Goal: Task Accomplishment & Management: Manage account settings

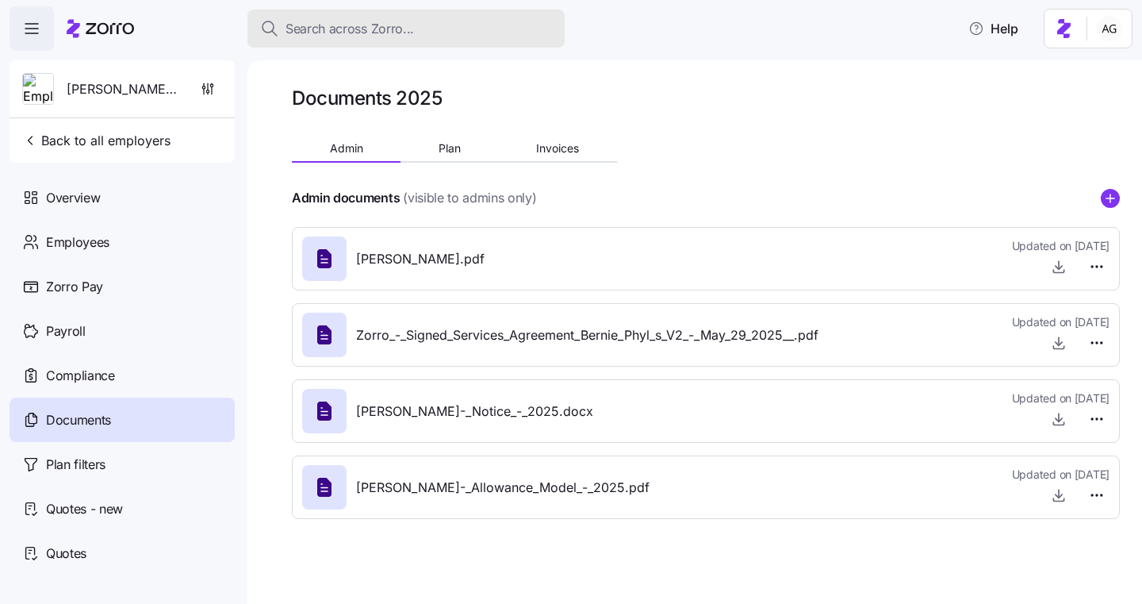
click at [462, 22] on div "Search across Zorro..." at bounding box center [406, 29] width 292 height 20
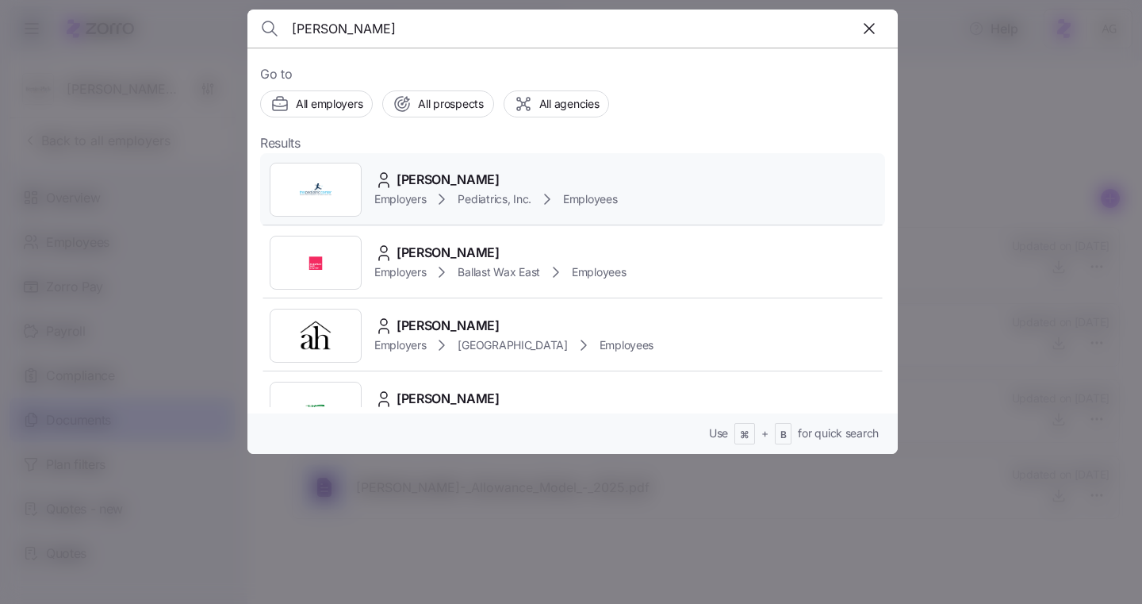
type input "[PERSON_NAME]"
click at [474, 174] on span "[PERSON_NAME]" at bounding box center [448, 180] width 103 height 20
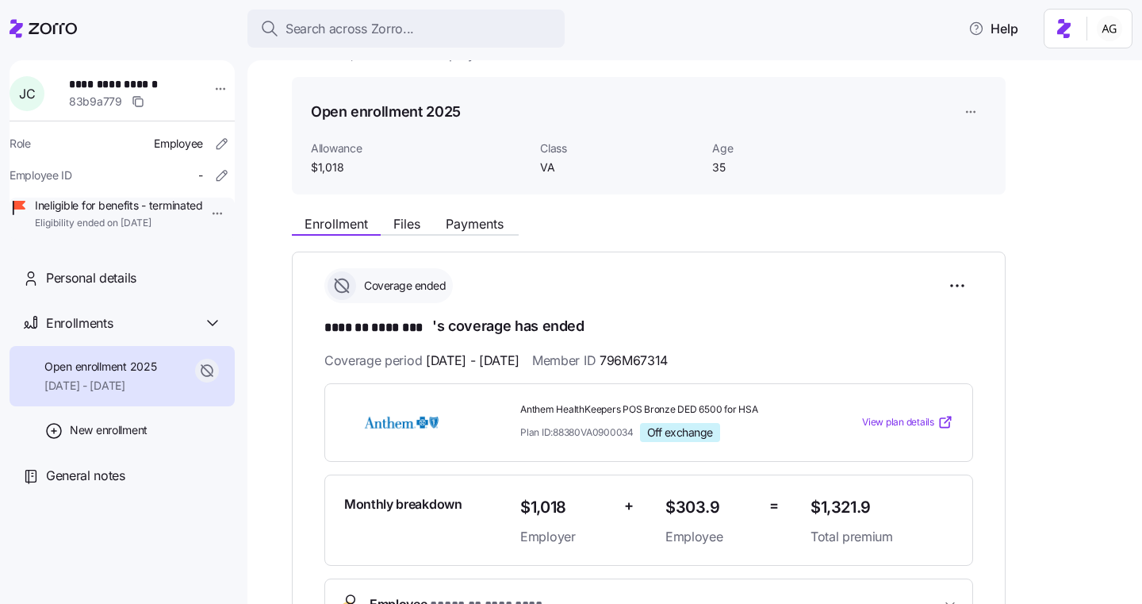
scroll to position [73, 0]
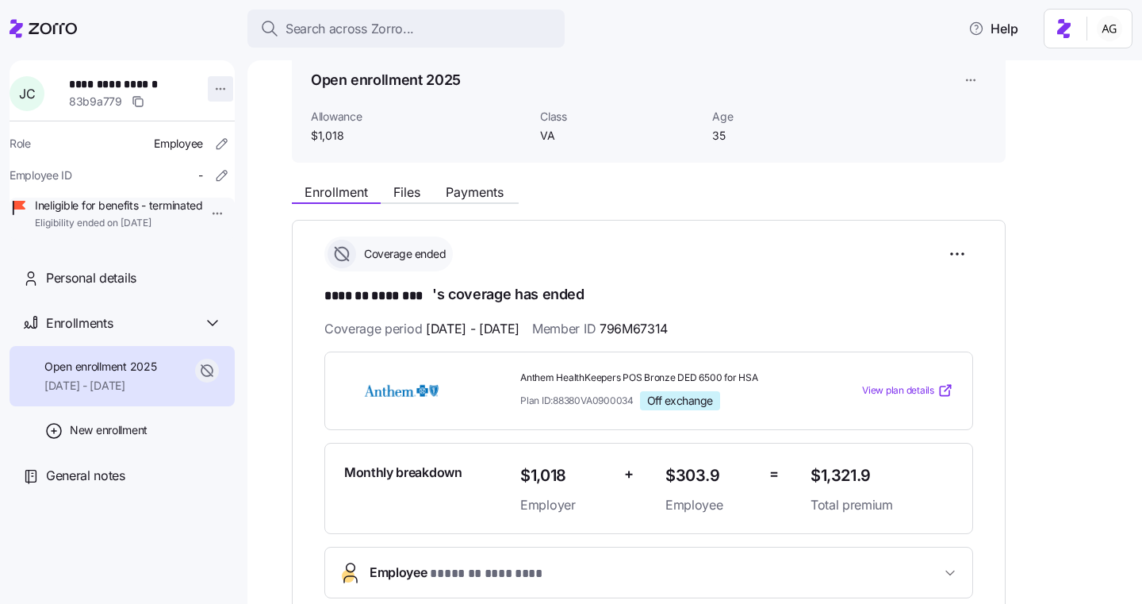
click at [215, 90] on html "**********" at bounding box center [571, 297] width 1142 height 594
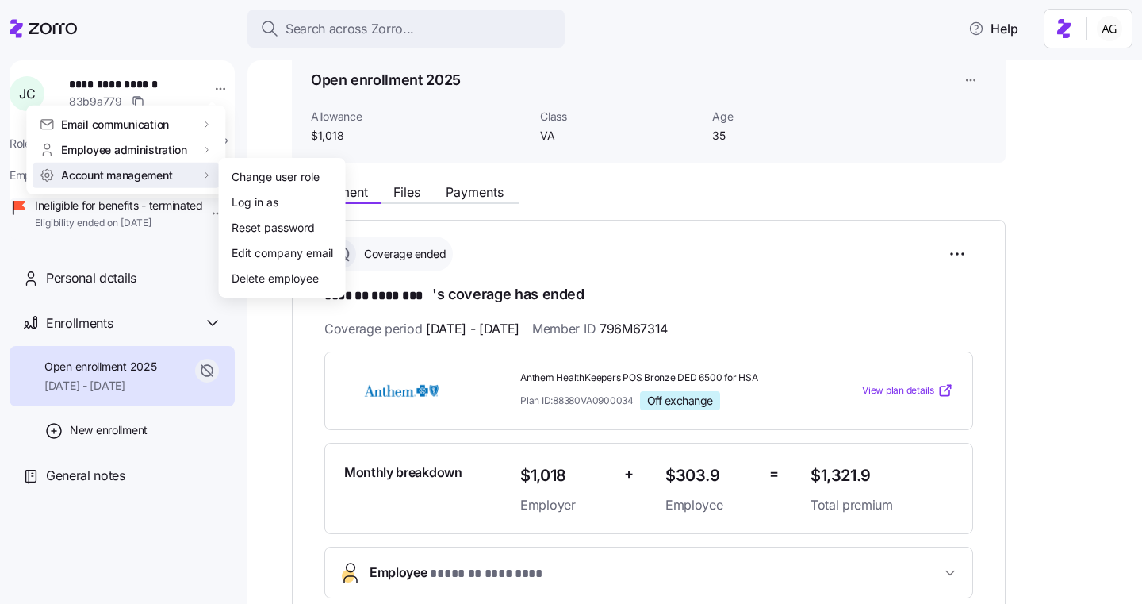
click at [137, 336] on html "**********" at bounding box center [571, 297] width 1142 height 594
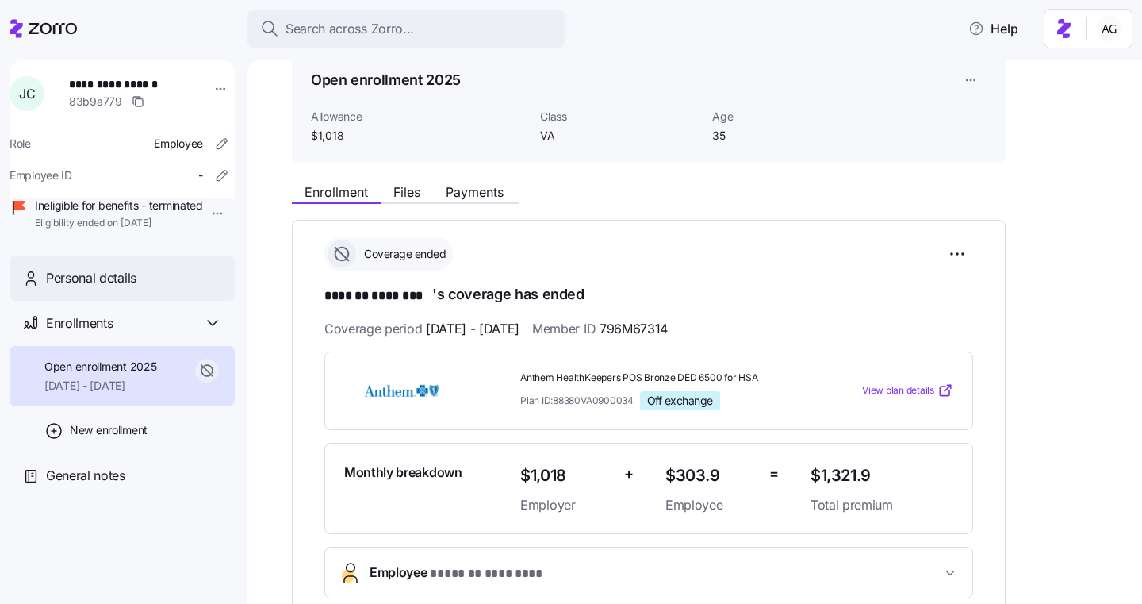
click at [123, 288] on span "Personal details" at bounding box center [91, 278] width 90 height 20
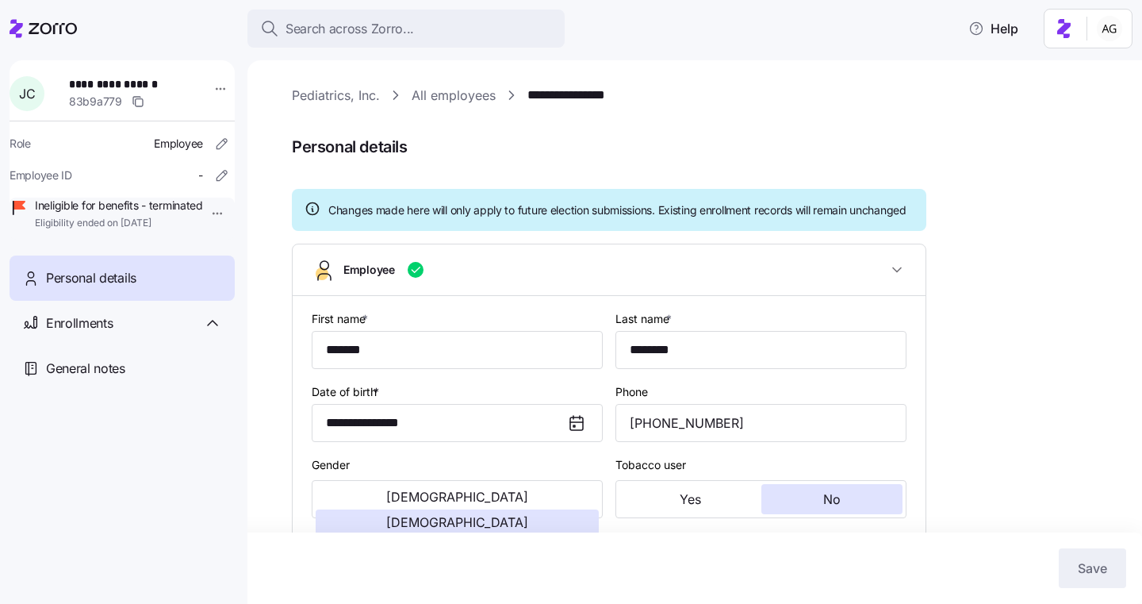
type input "VA"
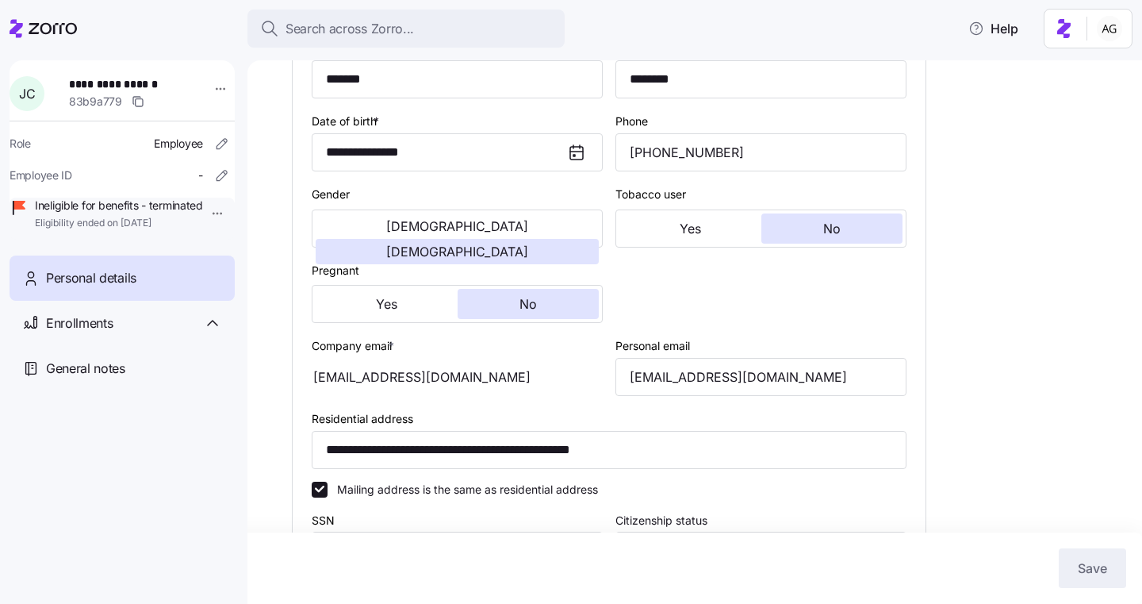
scroll to position [268, 0]
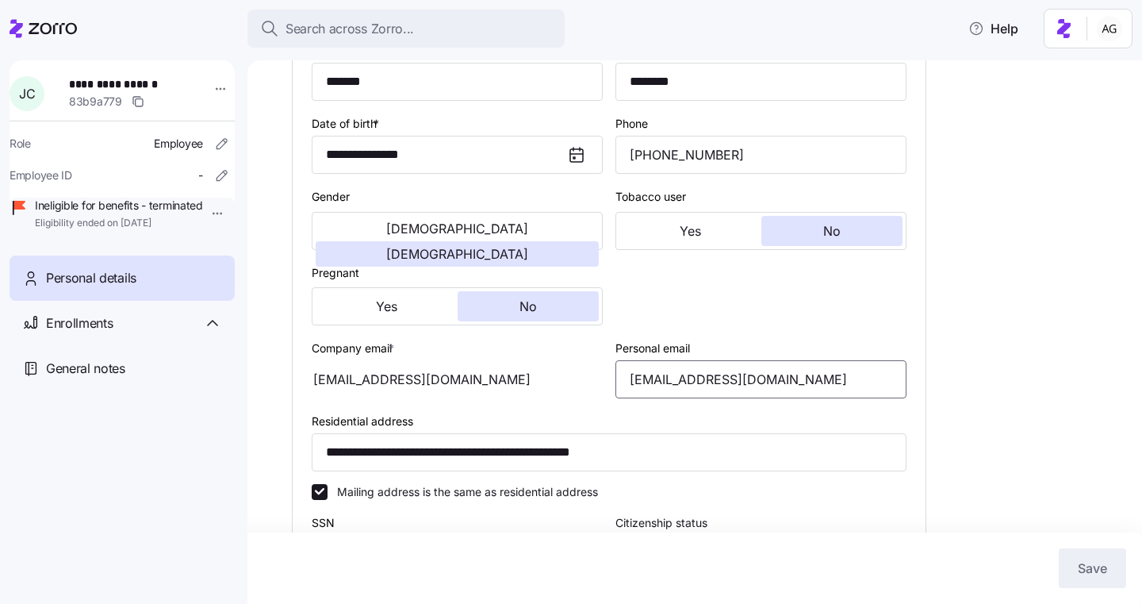
drag, startPoint x: 777, startPoint y: 395, endPoint x: 602, endPoint y: 397, distance: 175.3
click at [602, 397] on div "**********" at bounding box center [609, 440] width 608 height 812
click at [592, 363] on div "Company email * [EMAIL_ADDRESS][DOMAIN_NAME]" at bounding box center [457, 368] width 291 height 60
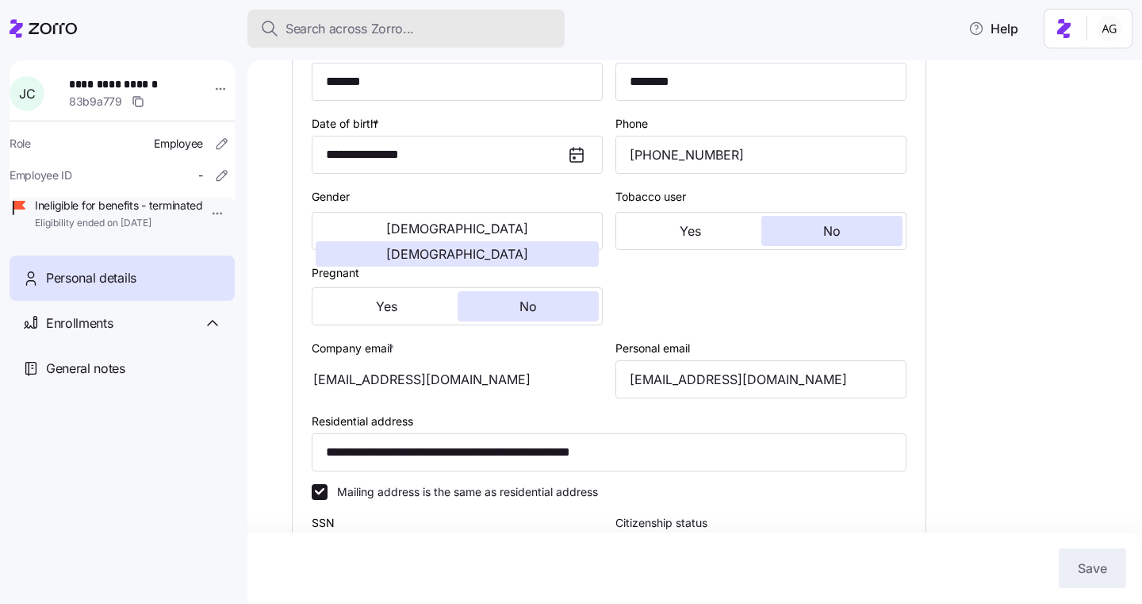
click at [358, 29] on span "Search across Zorro..." at bounding box center [350, 29] width 128 height 20
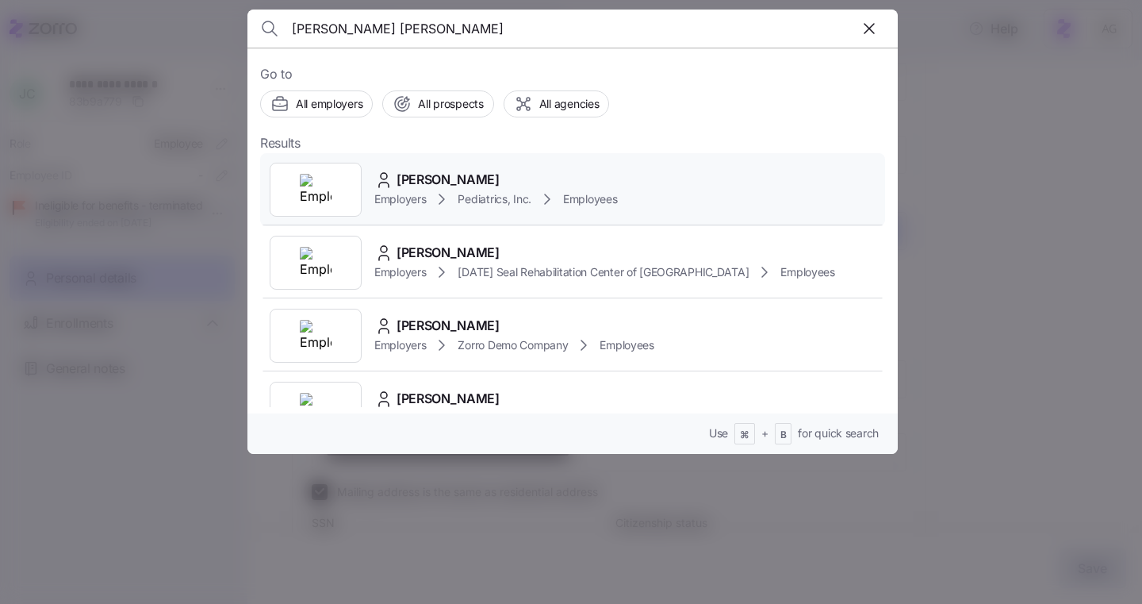
type input "[PERSON_NAME] [PERSON_NAME]"
click at [452, 172] on span "[PERSON_NAME]" at bounding box center [448, 180] width 103 height 20
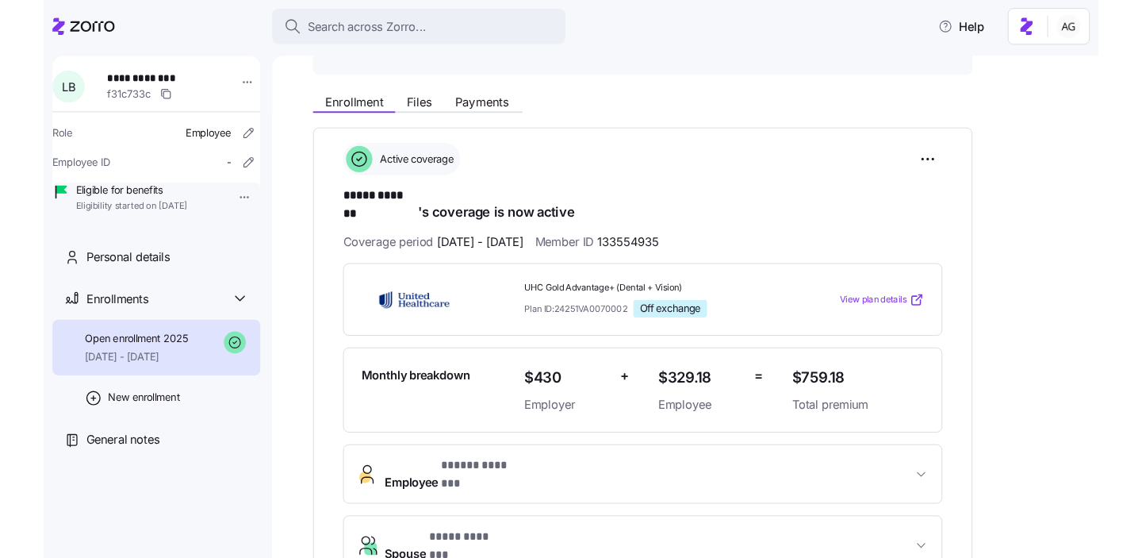
scroll to position [165, 0]
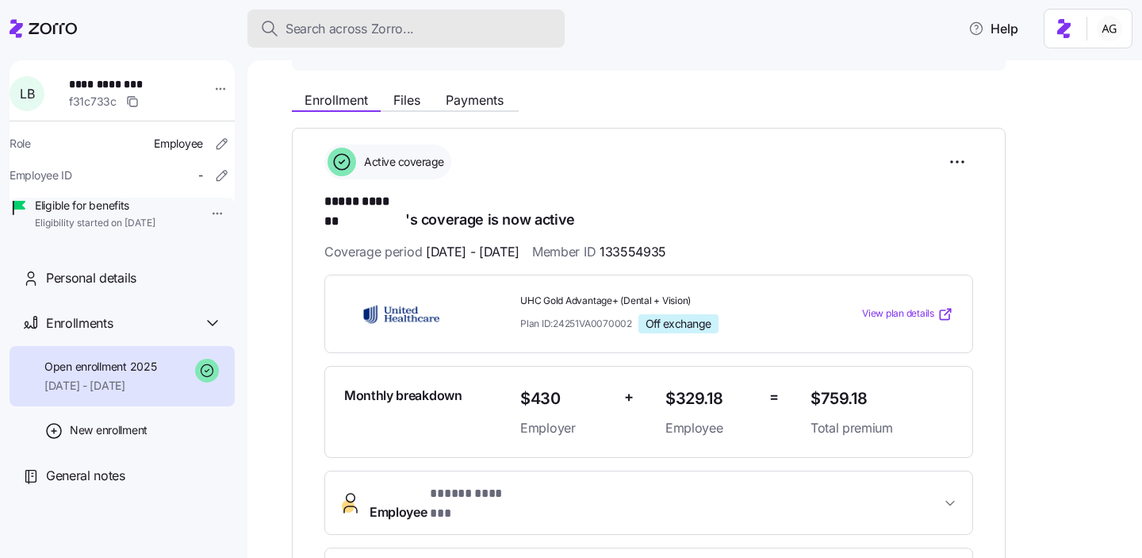
click at [391, 33] on span "Search across Zorro..." at bounding box center [350, 29] width 128 height 20
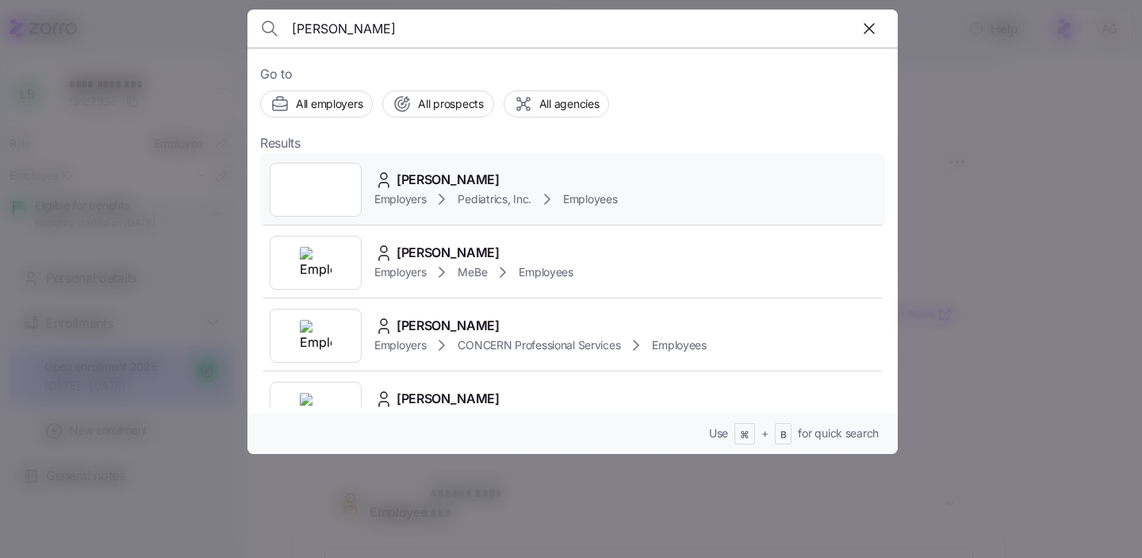
type input "[PERSON_NAME]"
click at [428, 190] on div "Employers Pediatrics, Inc. Employees" at bounding box center [495, 199] width 243 height 19
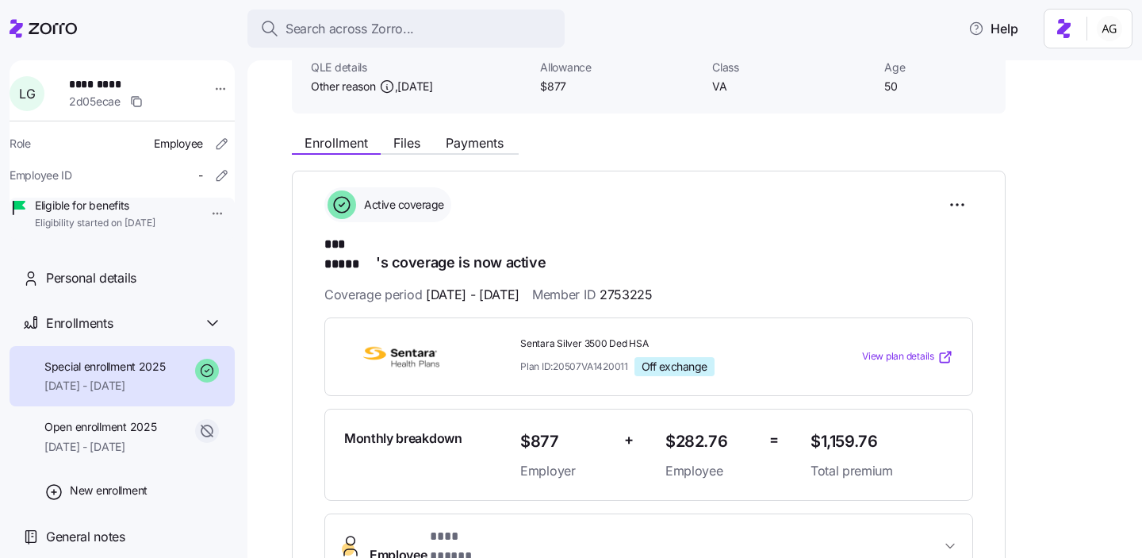
scroll to position [130, 0]
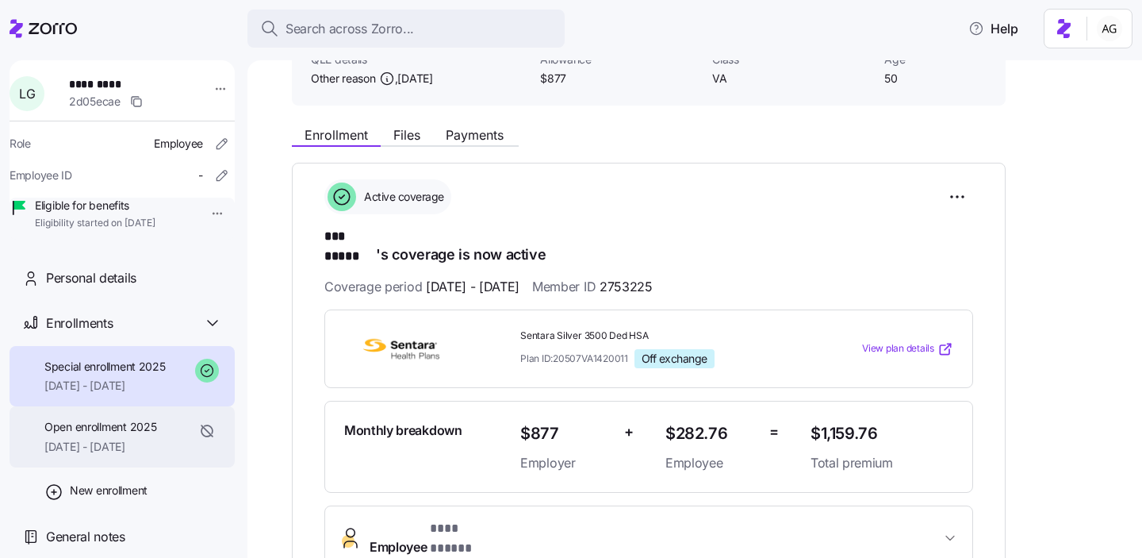
click at [117, 435] on span "Open enrollment 2025" at bounding box center [100, 427] width 112 height 16
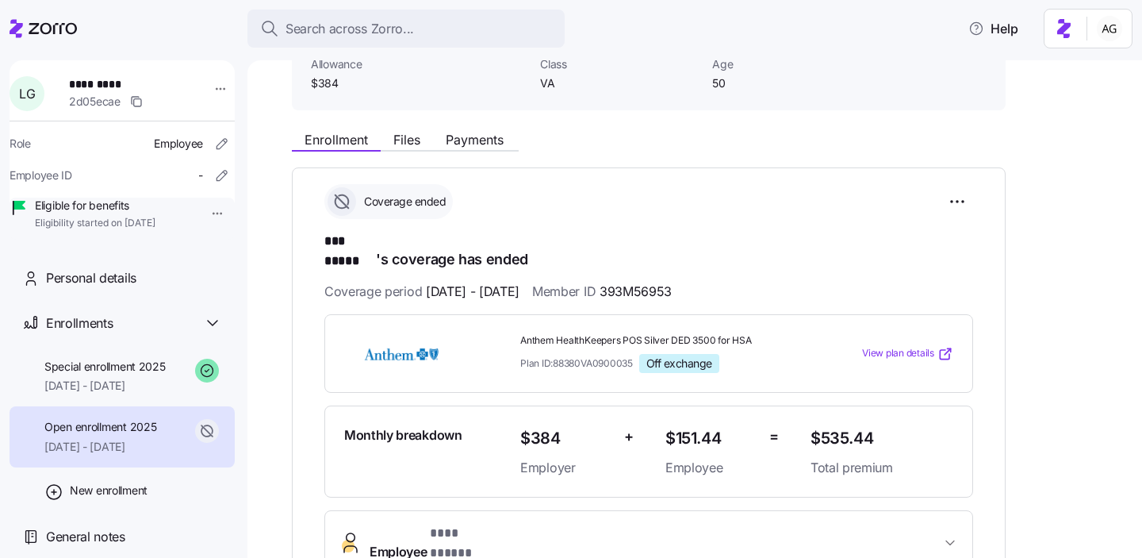
scroll to position [18, 0]
click at [148, 393] on span "[DATE] - [DATE]" at bounding box center [104, 386] width 121 height 16
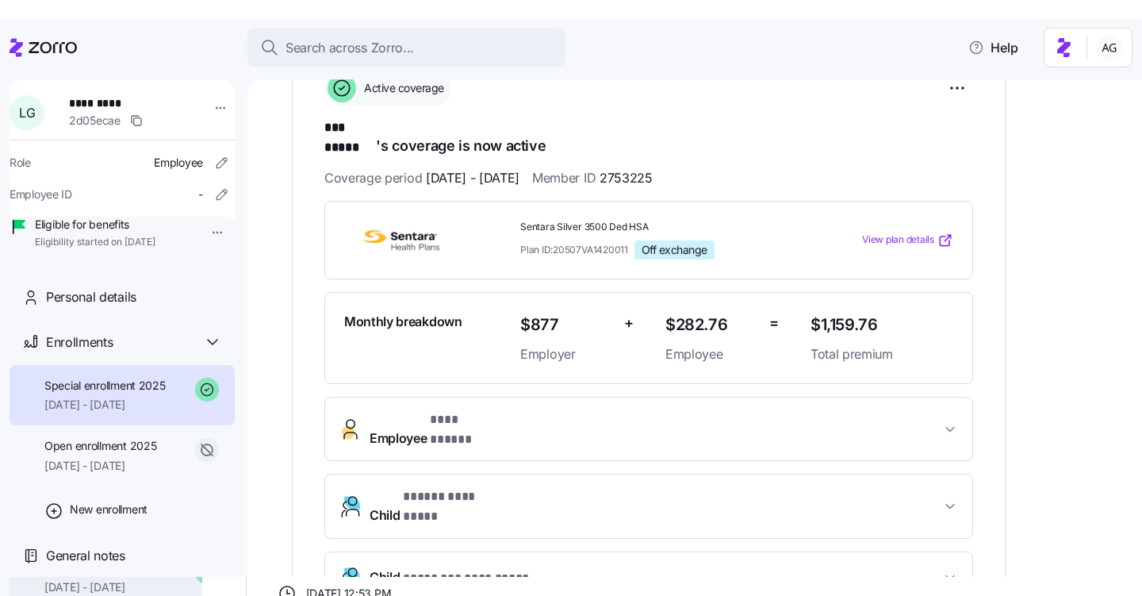
scroll to position [263, 0]
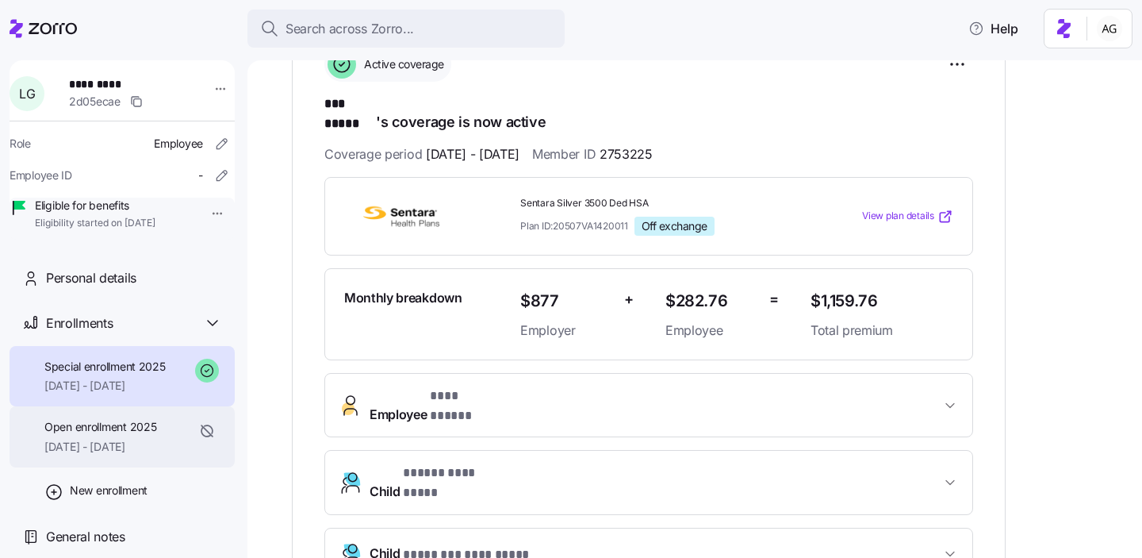
click at [124, 440] on div "Open enrollment 2025 [DATE] - [DATE]" at bounding box center [100, 437] width 112 height 36
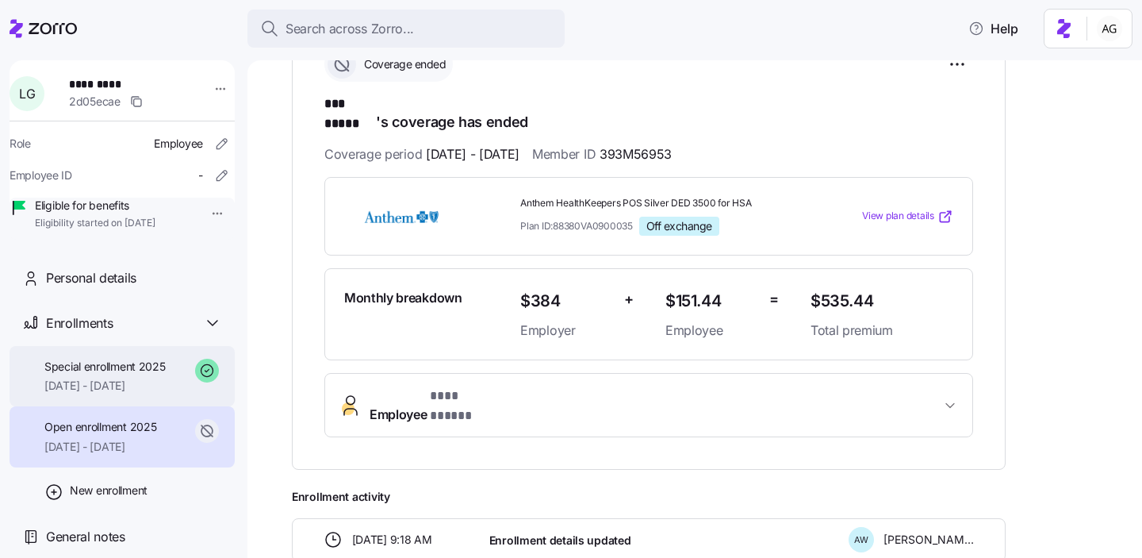
click at [119, 386] on span "[DATE] - [DATE]" at bounding box center [104, 386] width 121 height 16
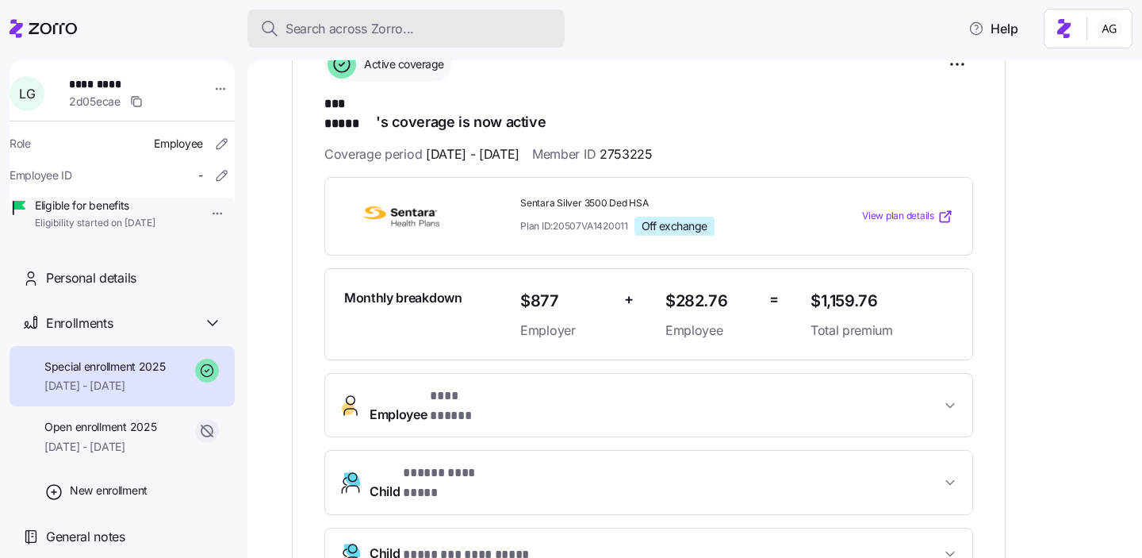
click at [392, 21] on span "Search across Zorro..." at bounding box center [350, 29] width 128 height 20
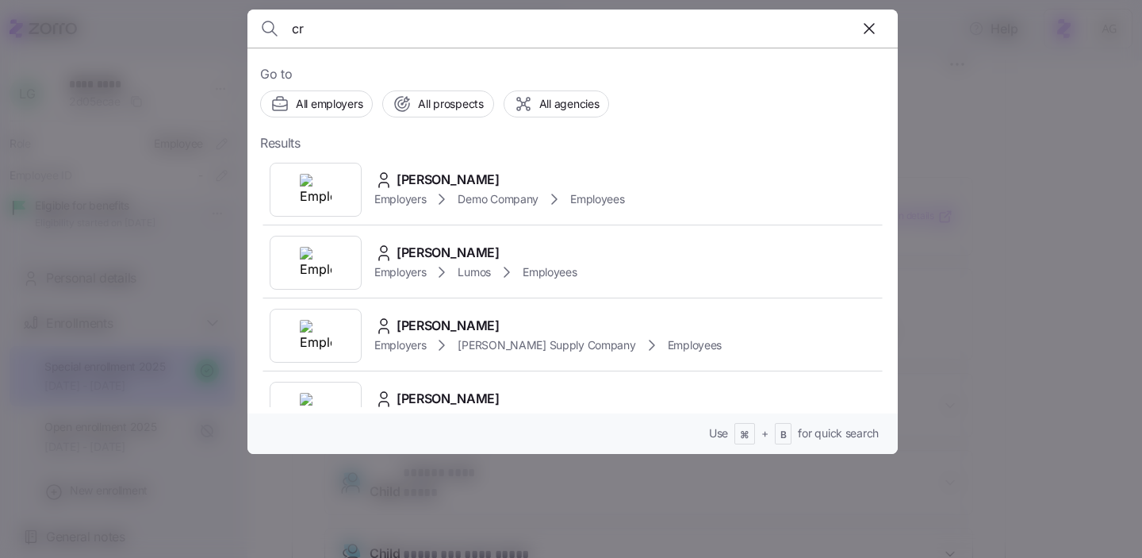
type input "c"
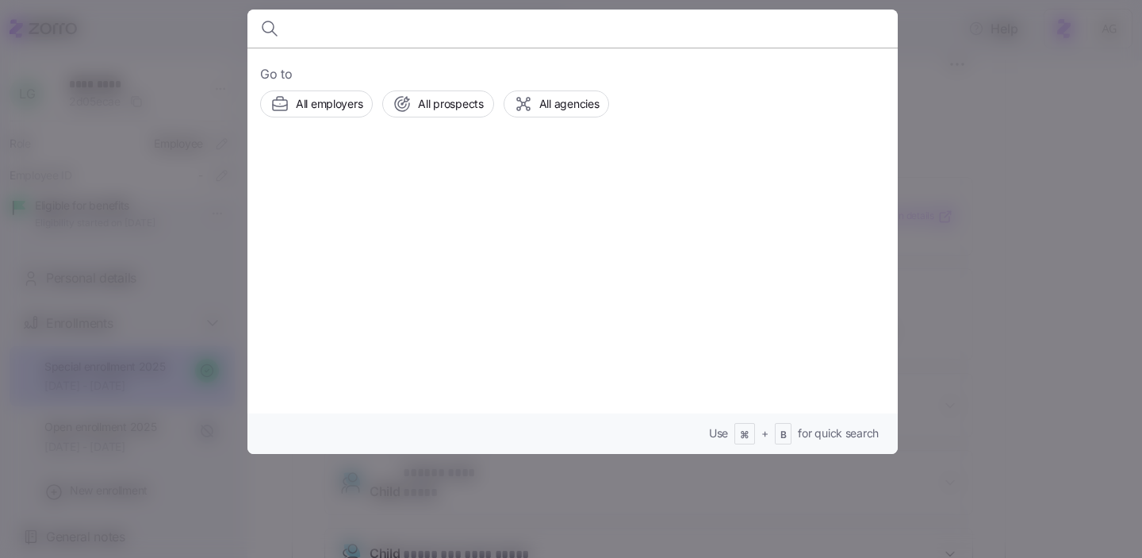
click at [165, 128] on div at bounding box center [571, 279] width 1142 height 558
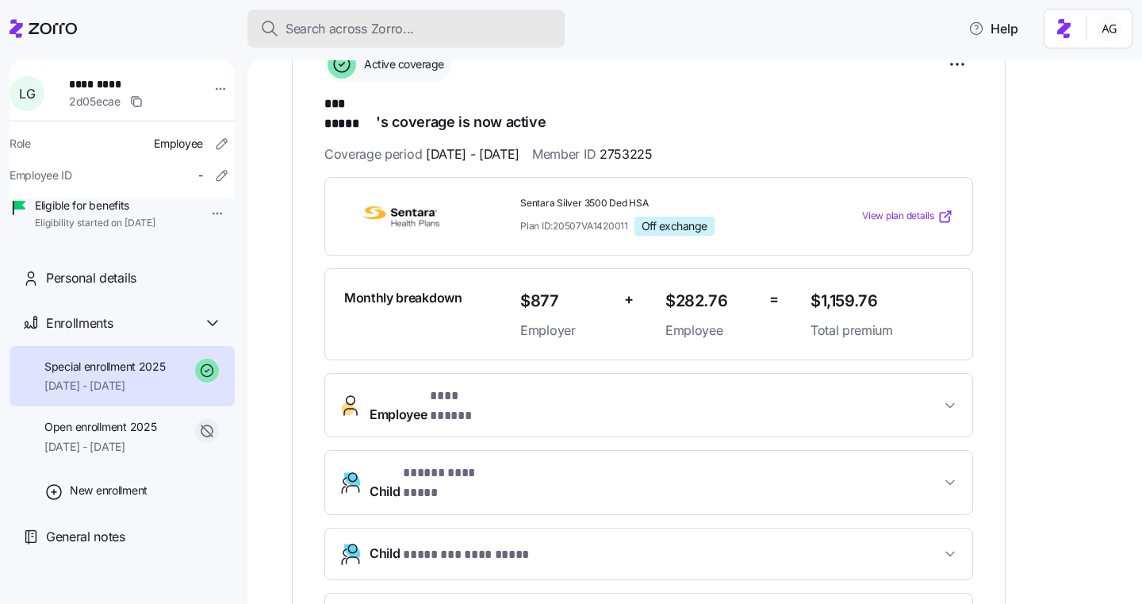
click at [354, 25] on span "Search across Zorro..." at bounding box center [350, 29] width 128 height 20
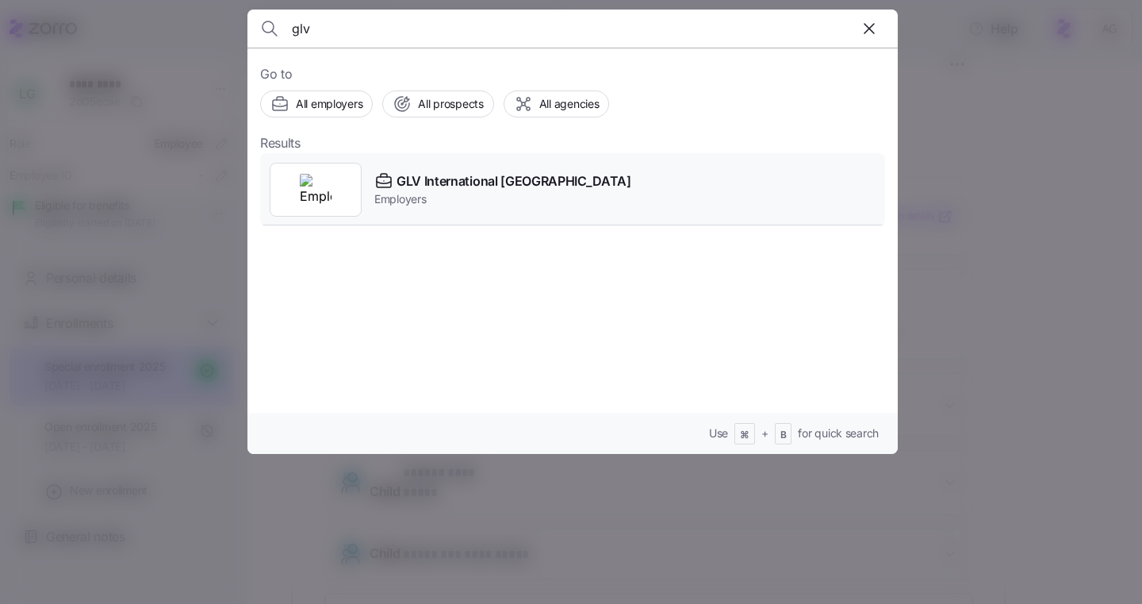
type input "glv"
click at [402, 181] on span "GLV International [GEOGRAPHIC_DATA]" at bounding box center [514, 181] width 235 height 20
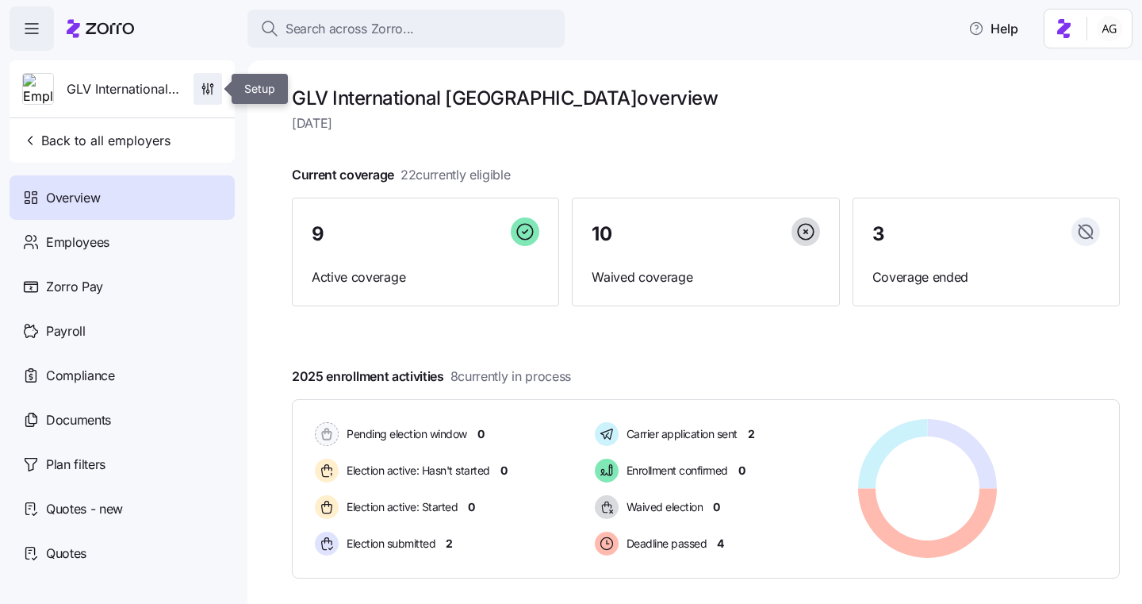
click at [206, 94] on icon "button" at bounding box center [208, 89] width 16 height 16
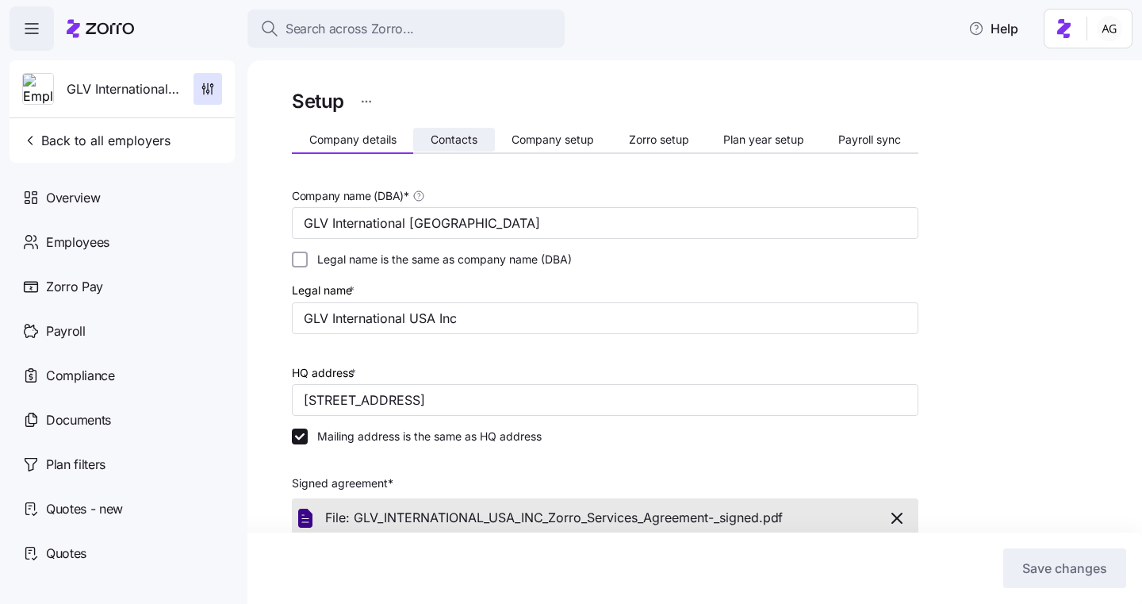
click at [439, 137] on span "Contacts" at bounding box center [454, 139] width 47 height 11
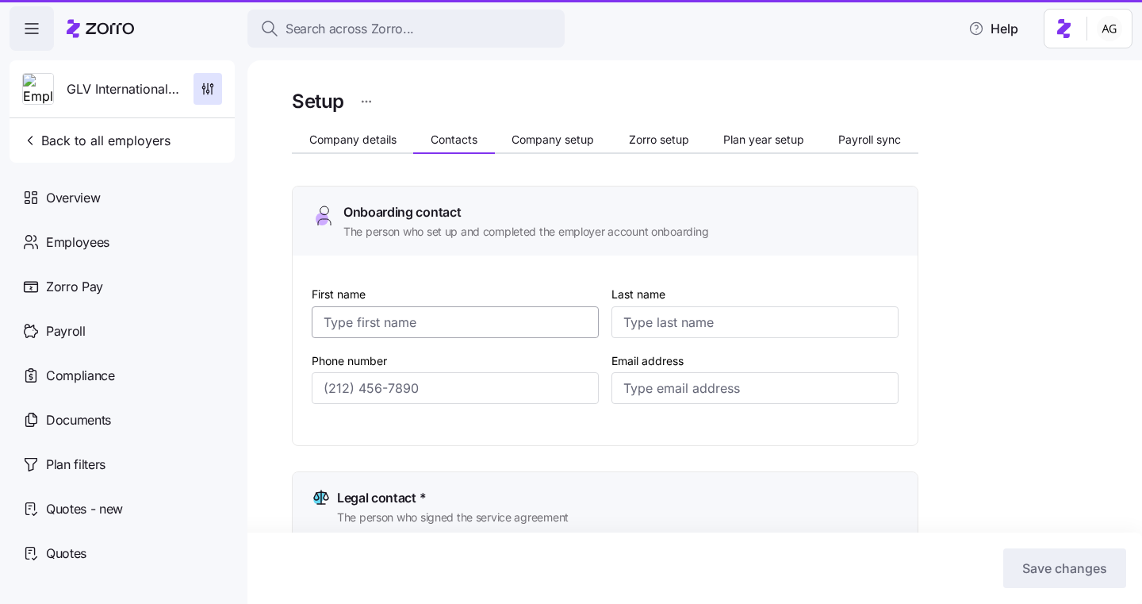
type input "[PERSON_NAME]"
type input "[EMAIL_ADDRESS][DOMAIN_NAME]"
type input "Gilad"
type input "Lev"
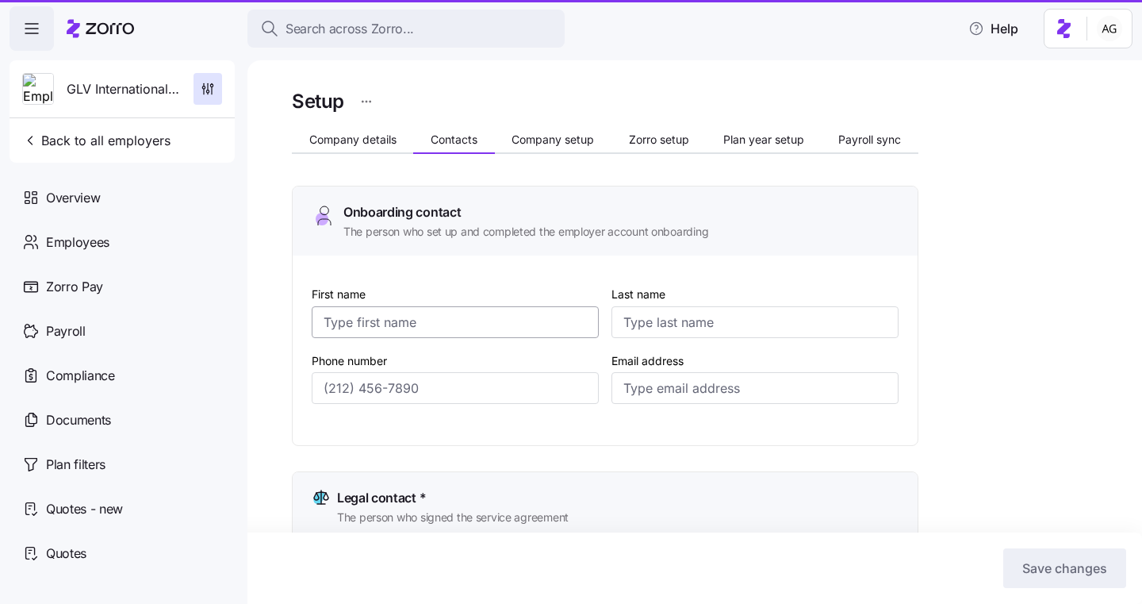
type input "[EMAIL_ADDRESS][DOMAIN_NAME]"
type input "[PERSON_NAME]"
type input "[EMAIL_ADDRESS][DOMAIN_NAME]"
type input "[PERSON_NAME]"
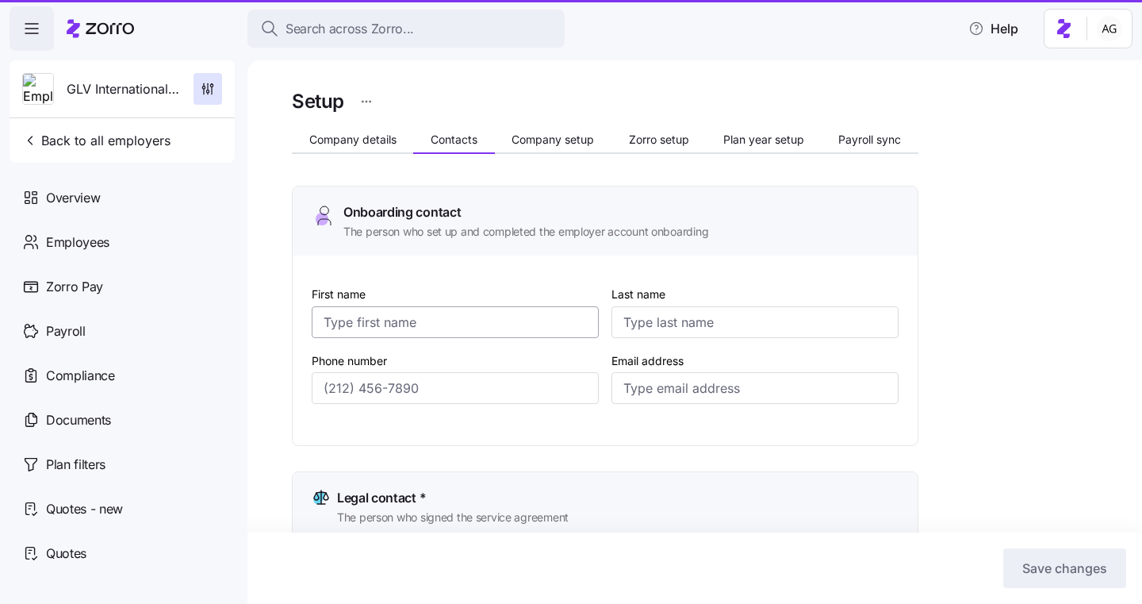
type input "[PERSON_NAME]"
type input "[EMAIL_ADDRESS][DOMAIN_NAME]"
type input "[PHONE_NUMBER]"
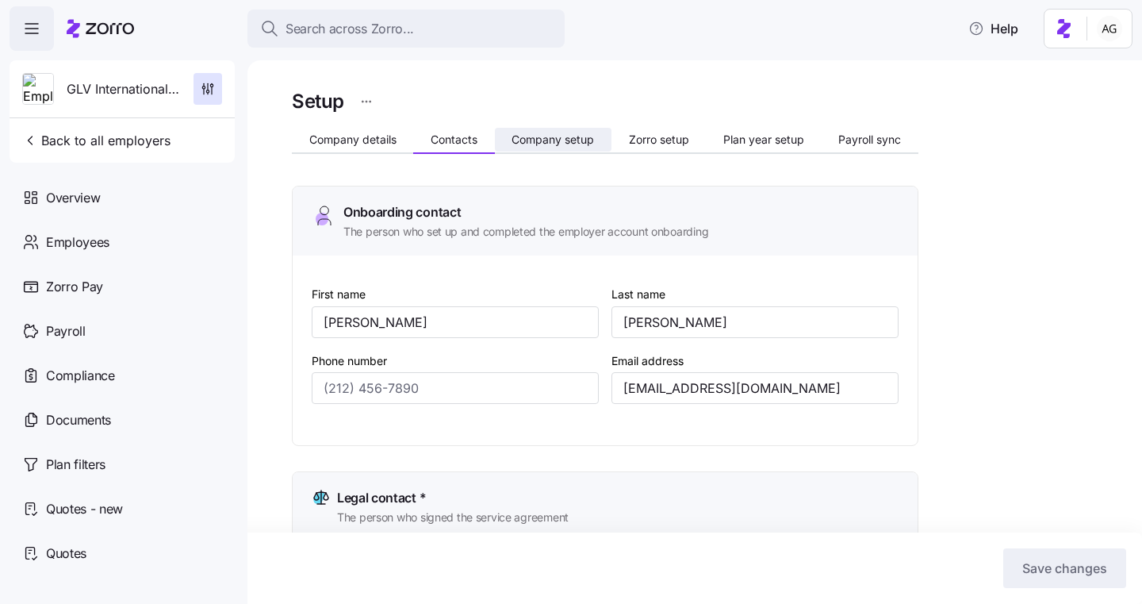
click at [551, 136] on span "Company setup" at bounding box center [553, 139] width 82 height 11
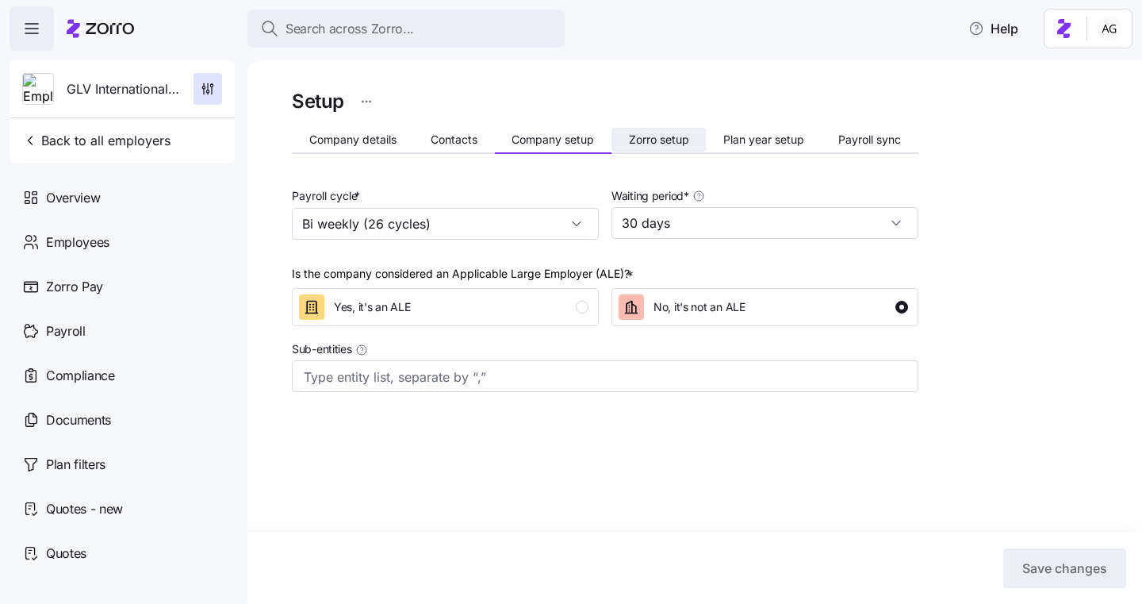
click at [681, 147] on button "Zorro setup" at bounding box center [659, 140] width 94 height 24
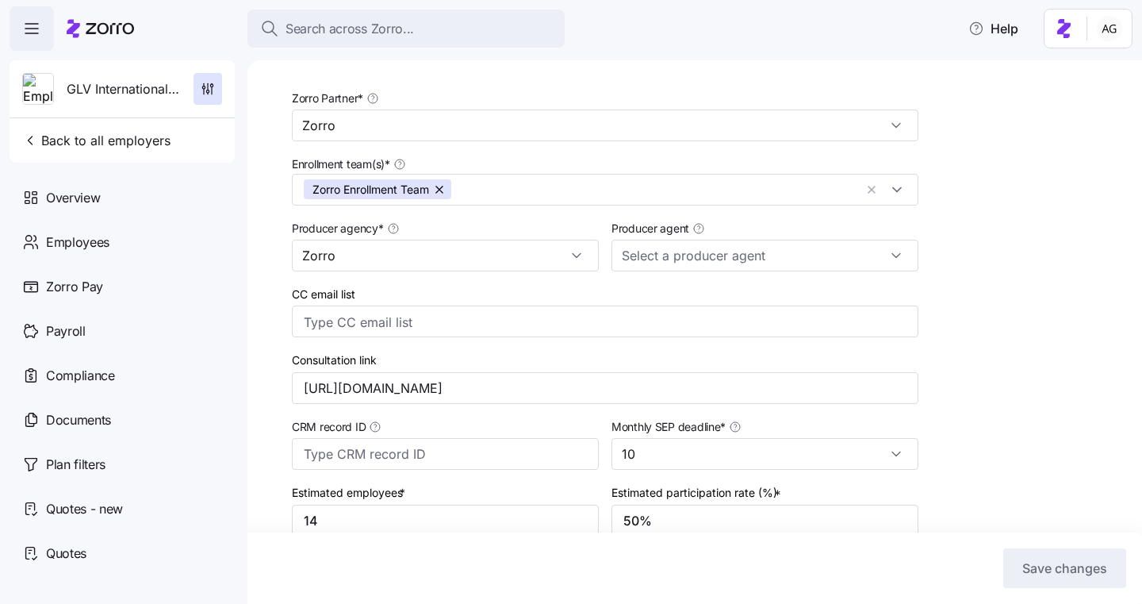
scroll to position [99, 0]
click at [699, 266] on input "Producer agent" at bounding box center [765, 254] width 307 height 32
click at [699, 263] on input "Producer agent" at bounding box center [765, 254] width 307 height 32
click at [726, 217] on div "Producer agent" at bounding box center [765, 243] width 307 height 53
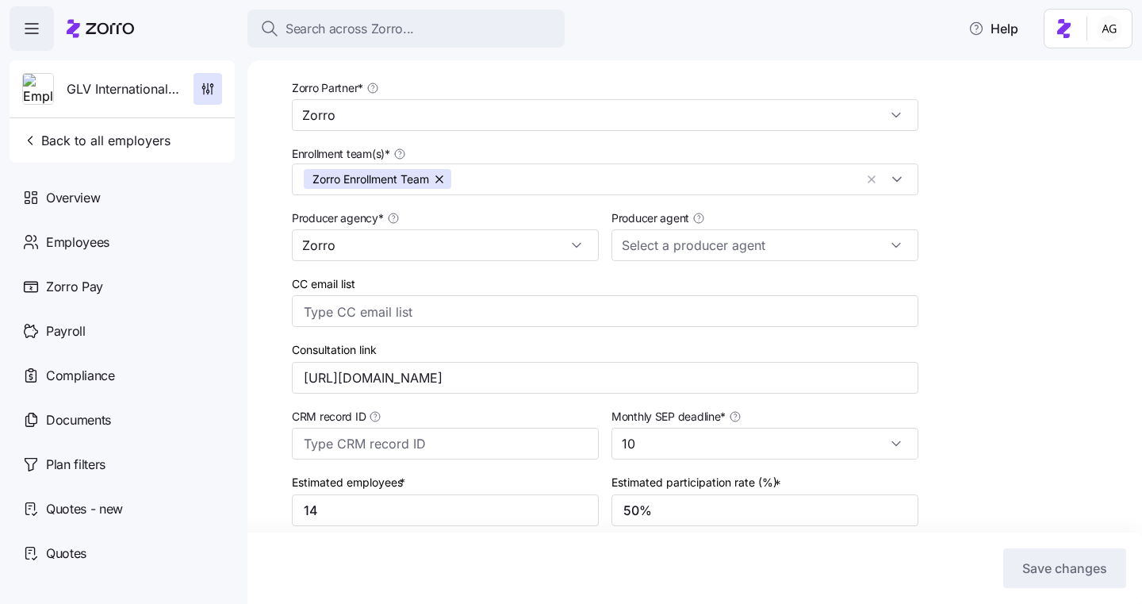
scroll to position [89, 0]
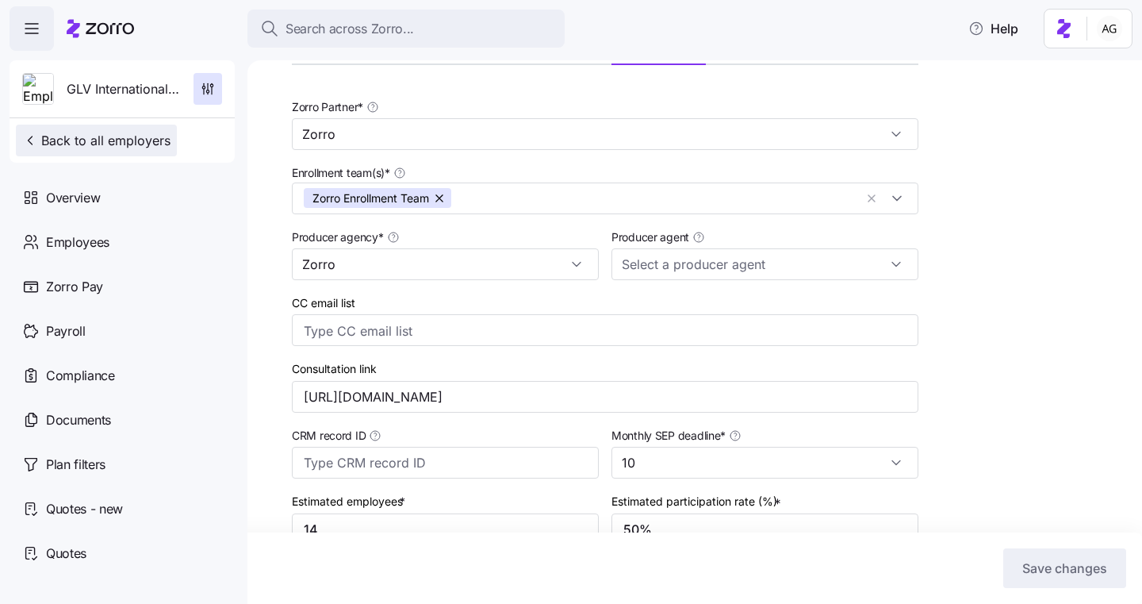
click at [34, 137] on icon "button" at bounding box center [30, 140] width 16 height 16
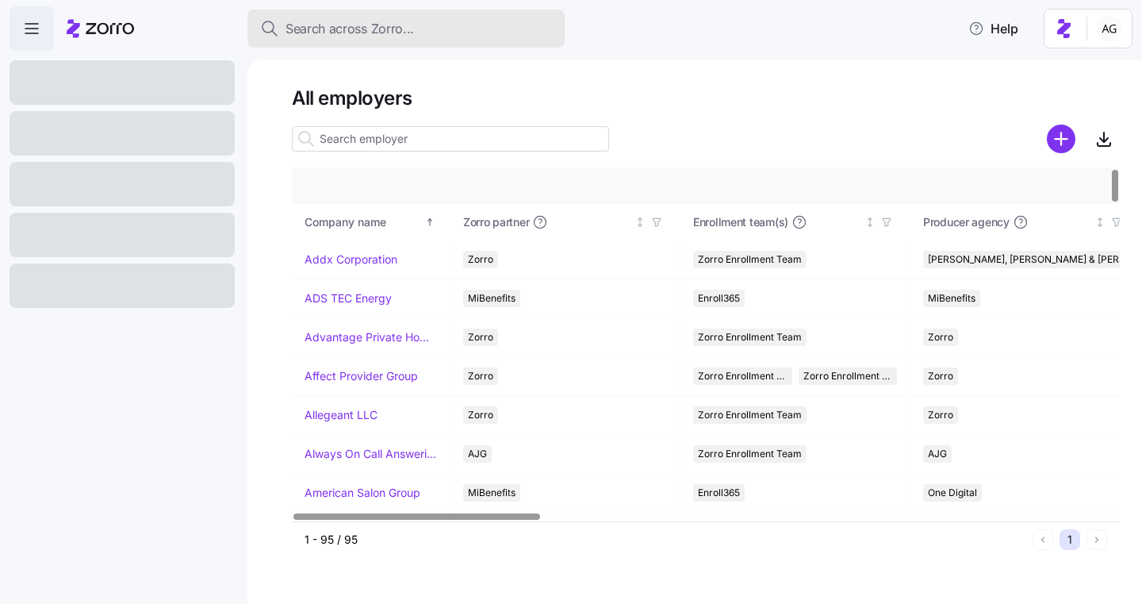
click at [325, 24] on span "Search across Zorro..." at bounding box center [350, 29] width 128 height 20
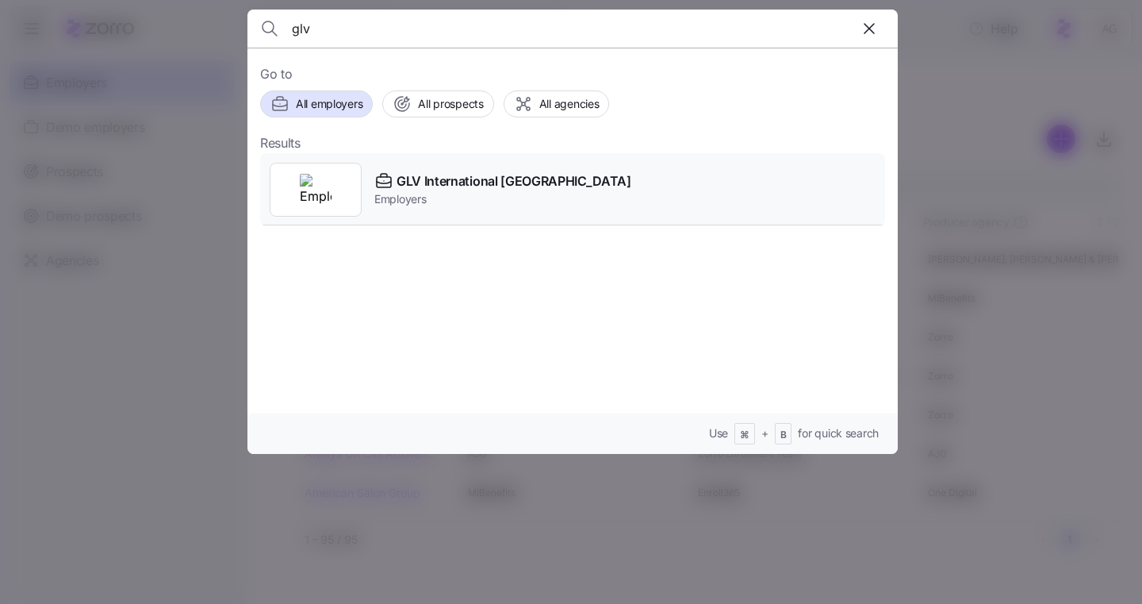
type input "glv"
click at [430, 179] on span "GLV International [GEOGRAPHIC_DATA]" at bounding box center [514, 181] width 235 height 20
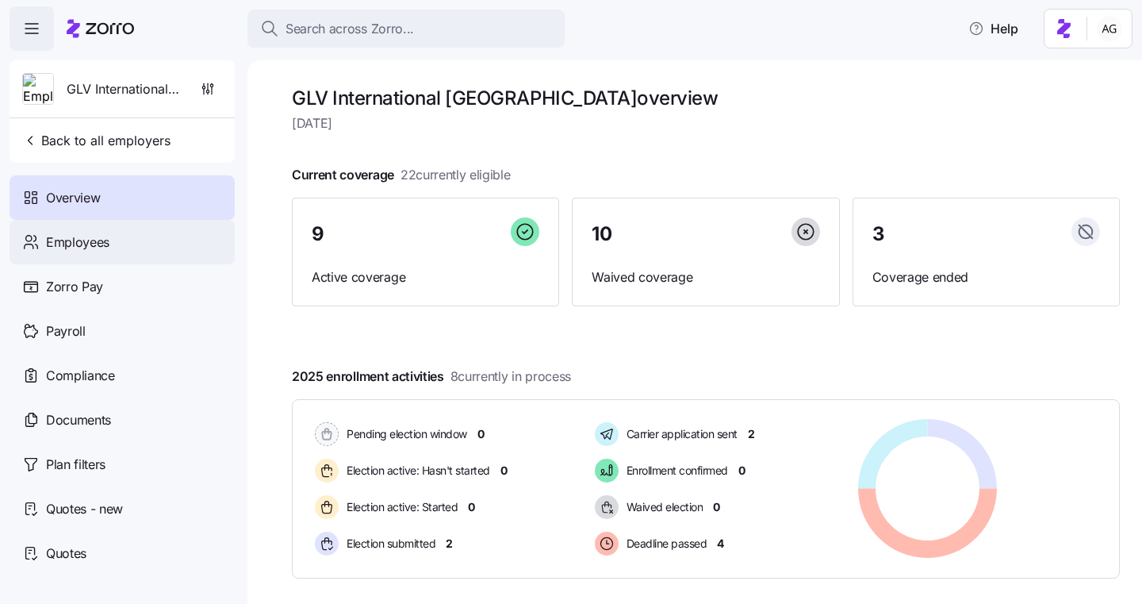
click at [151, 230] on div "Employees" at bounding box center [122, 242] width 225 height 44
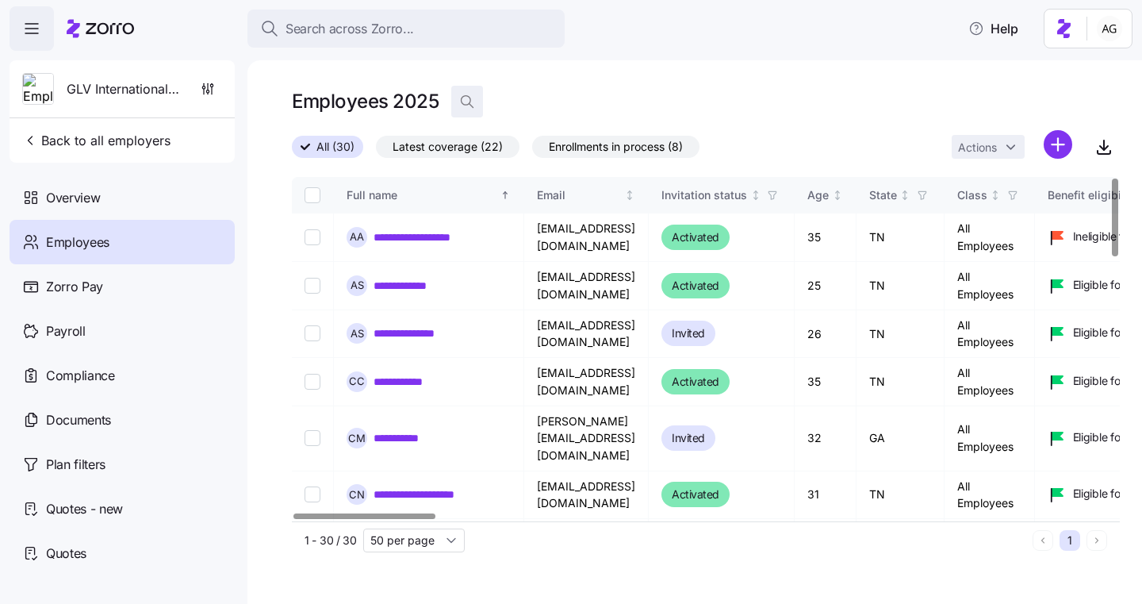
click at [470, 102] on icon "button" at bounding box center [467, 101] width 10 height 10
click at [559, 102] on input at bounding box center [609, 101] width 317 height 25
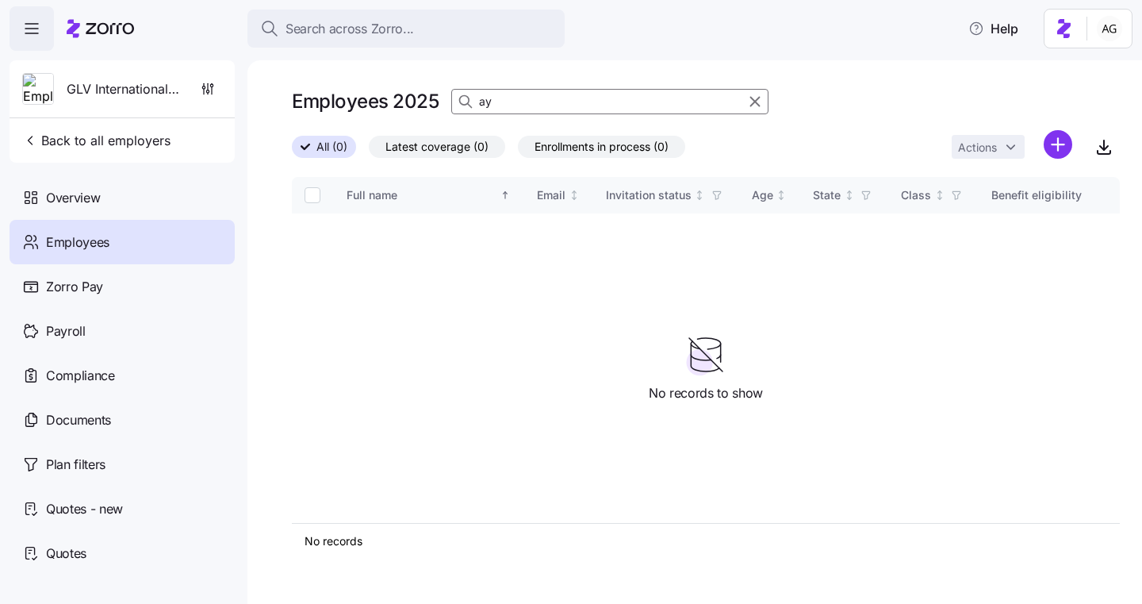
type input "a"
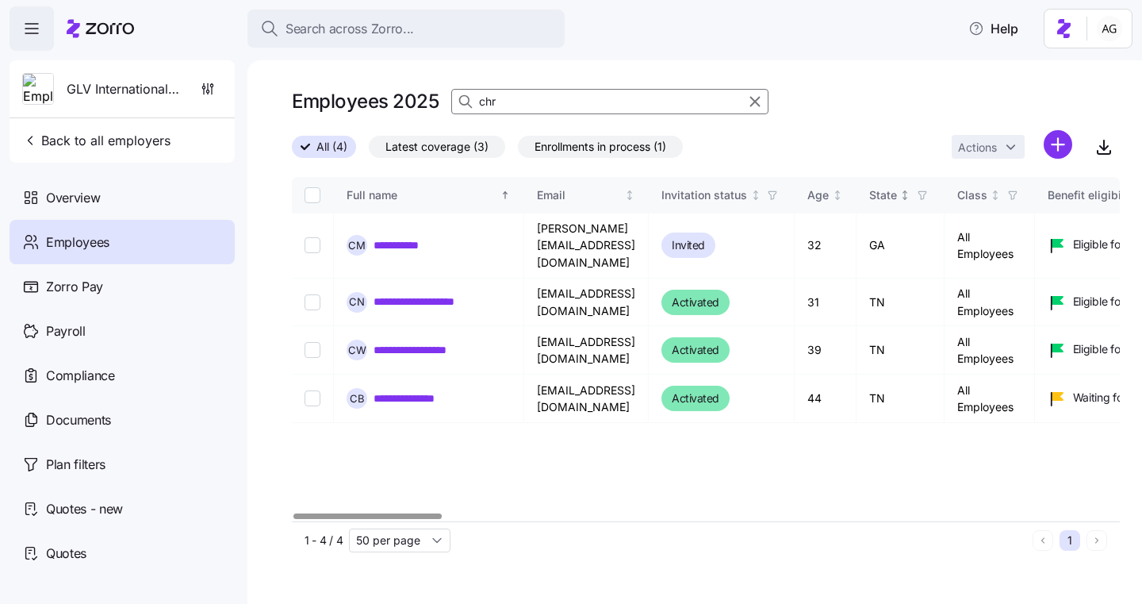
type input "chr"
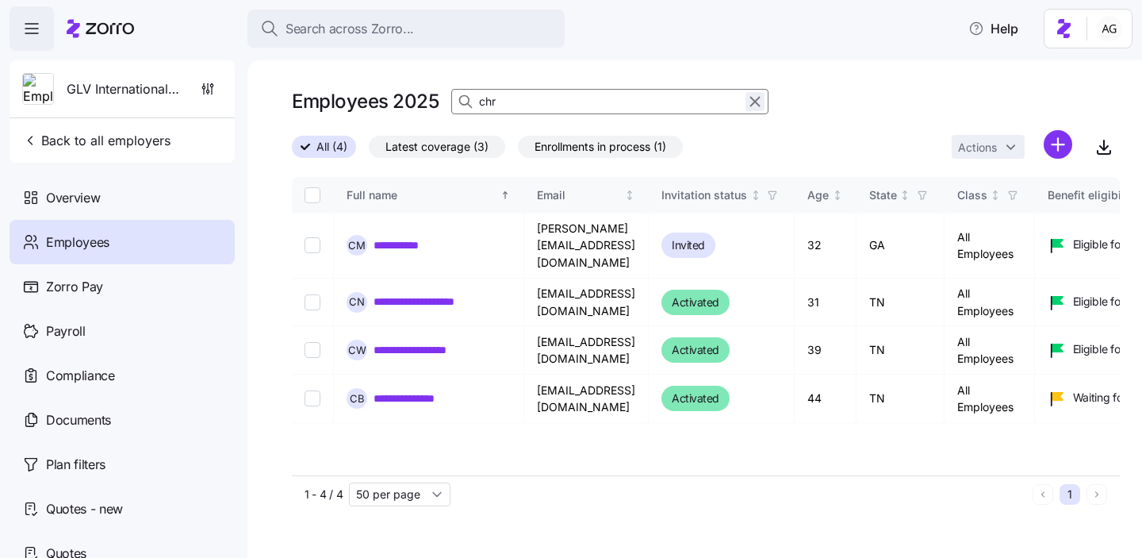
click at [749, 102] on icon "button" at bounding box center [754, 101] width 17 height 19
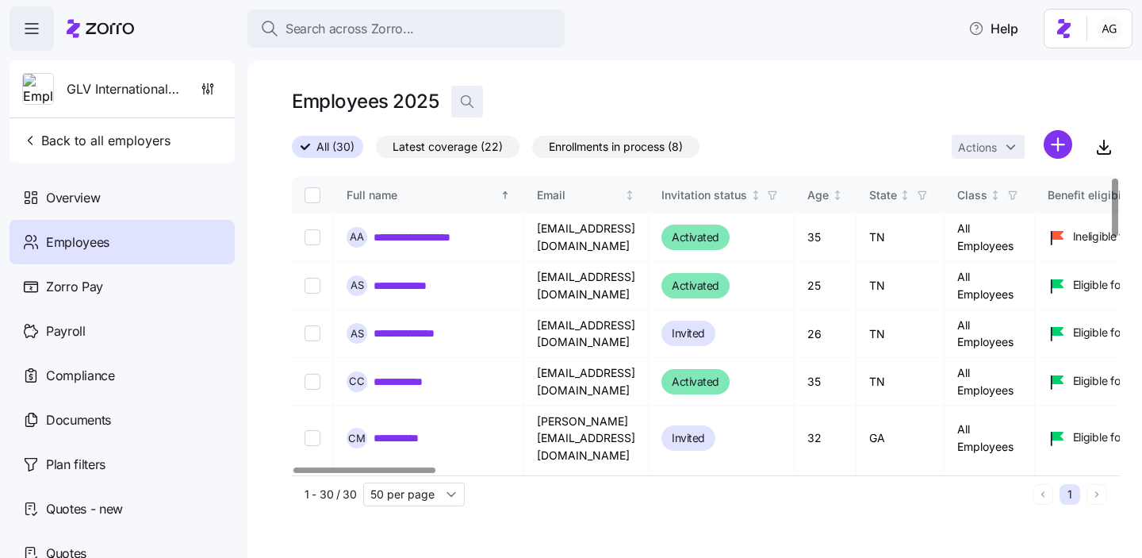
click at [467, 98] on icon "button" at bounding box center [467, 102] width 16 height 16
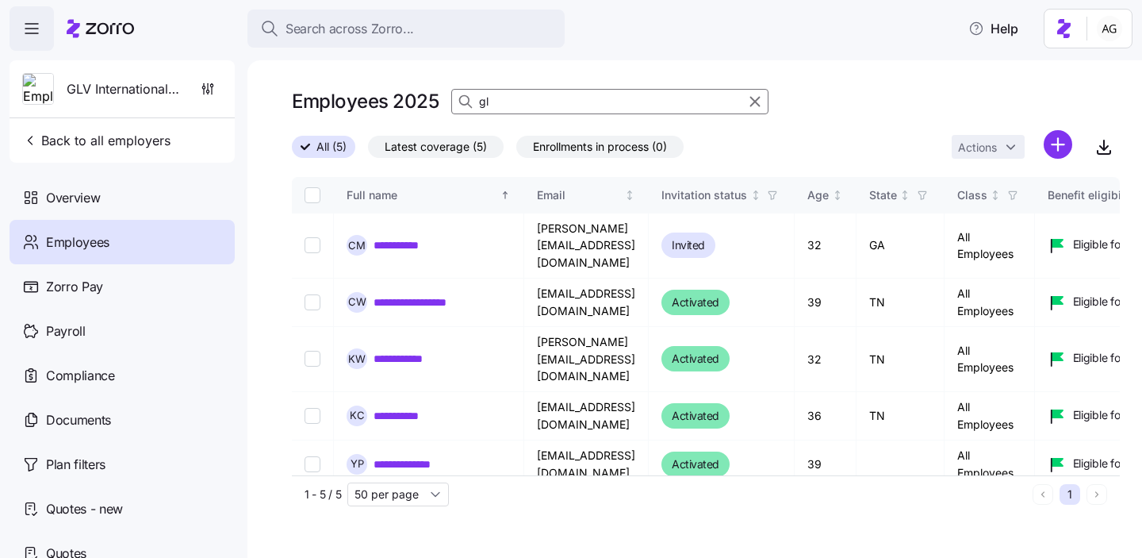
type input "g"
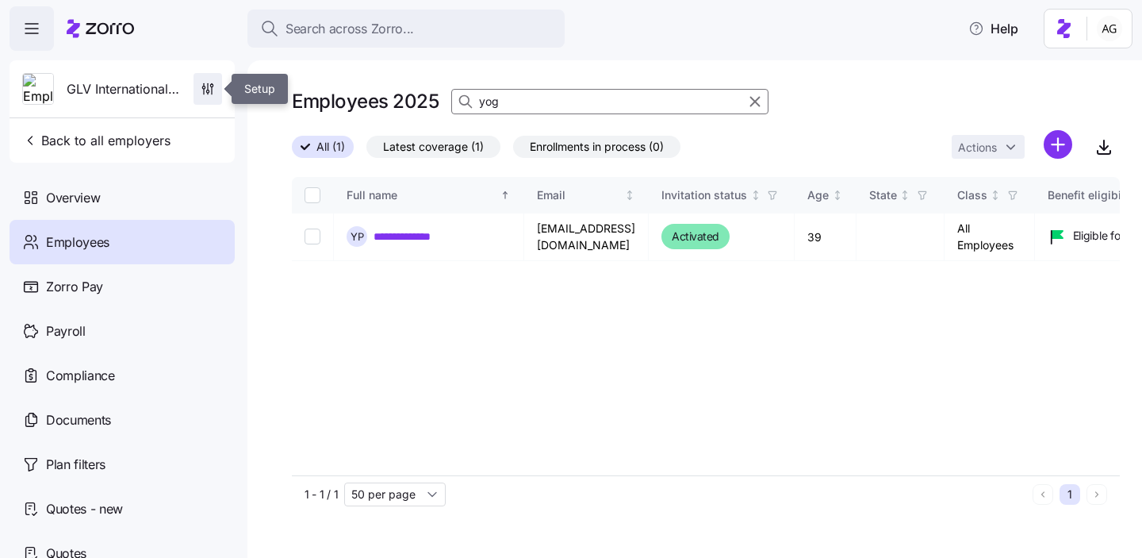
type input "yog"
click at [201, 95] on icon "button" at bounding box center [208, 89] width 16 height 16
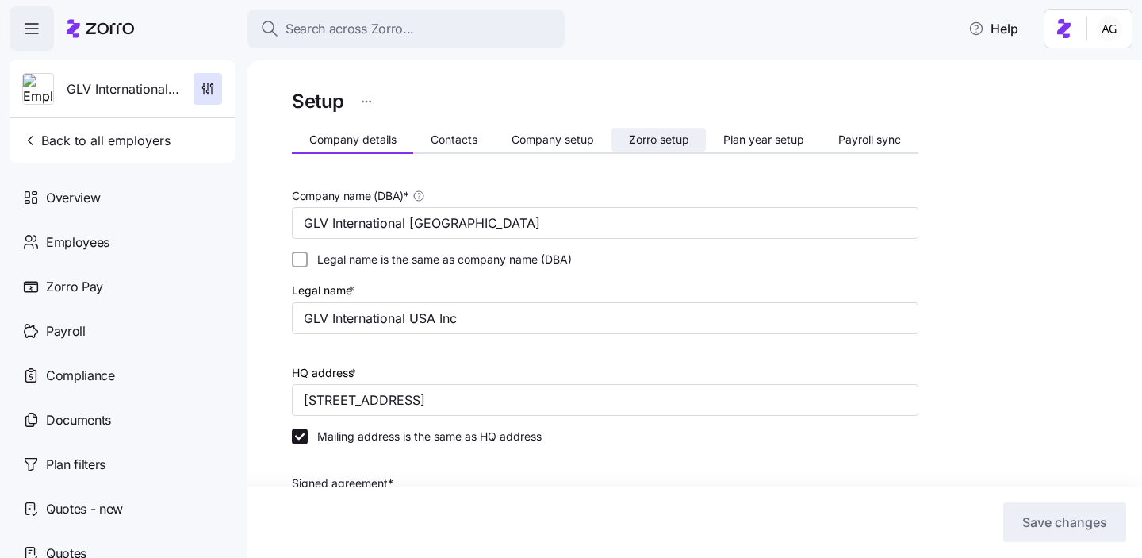
click at [654, 138] on span "Zorro setup" at bounding box center [659, 139] width 60 height 11
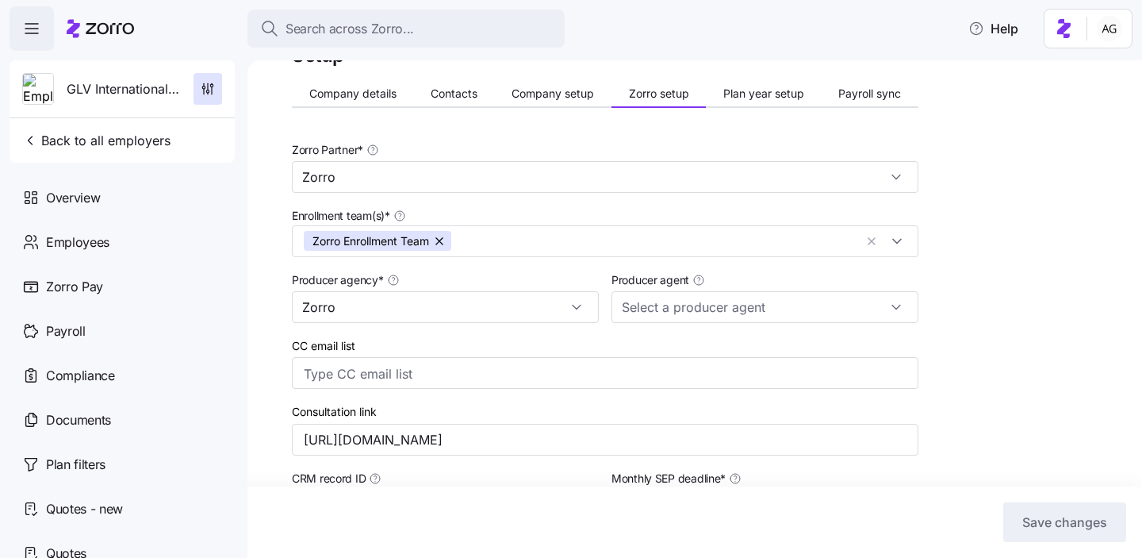
scroll to position [49, 0]
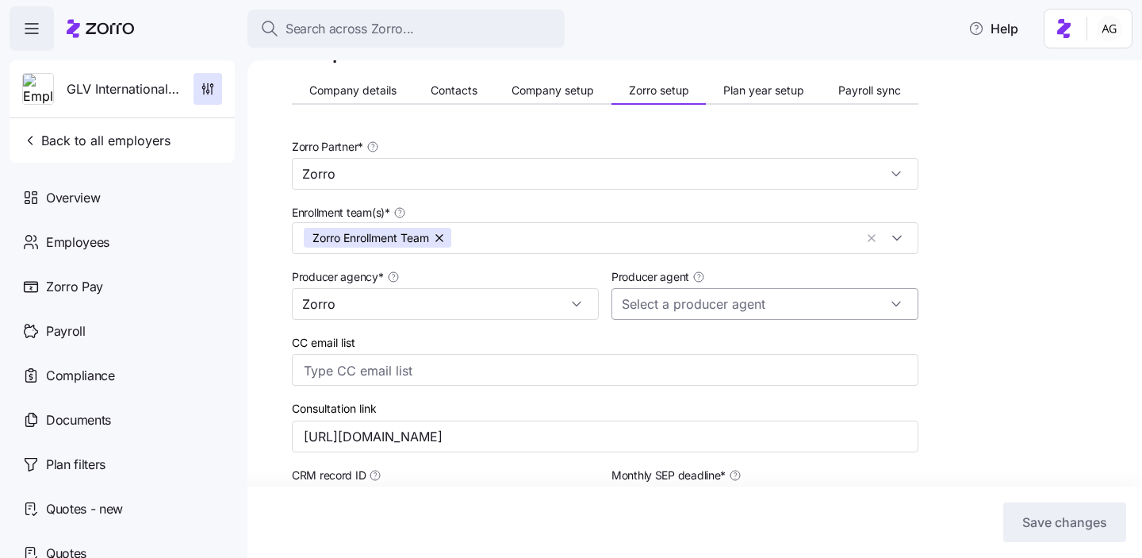
click at [687, 300] on input "Producer agent" at bounding box center [765, 304] width 307 height 32
click at [759, 350] on div "No results found" at bounding box center [768, 348] width 301 height 33
click at [744, 266] on div "Producer agent" at bounding box center [765, 292] width 307 height 53
click at [359, 90] on span "Company details" at bounding box center [352, 90] width 87 height 11
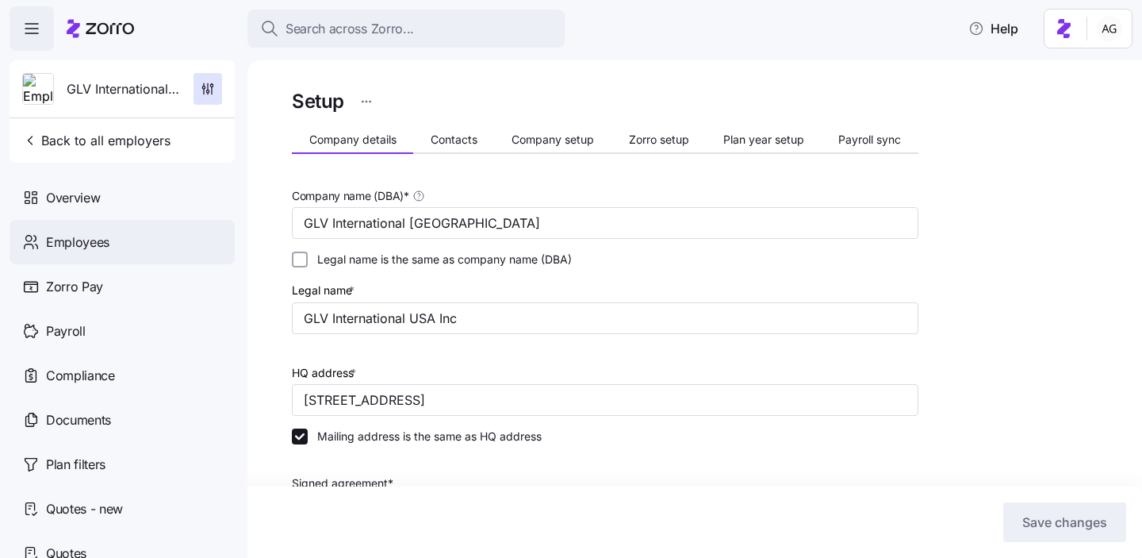
click at [133, 250] on div "Employees" at bounding box center [122, 242] width 225 height 44
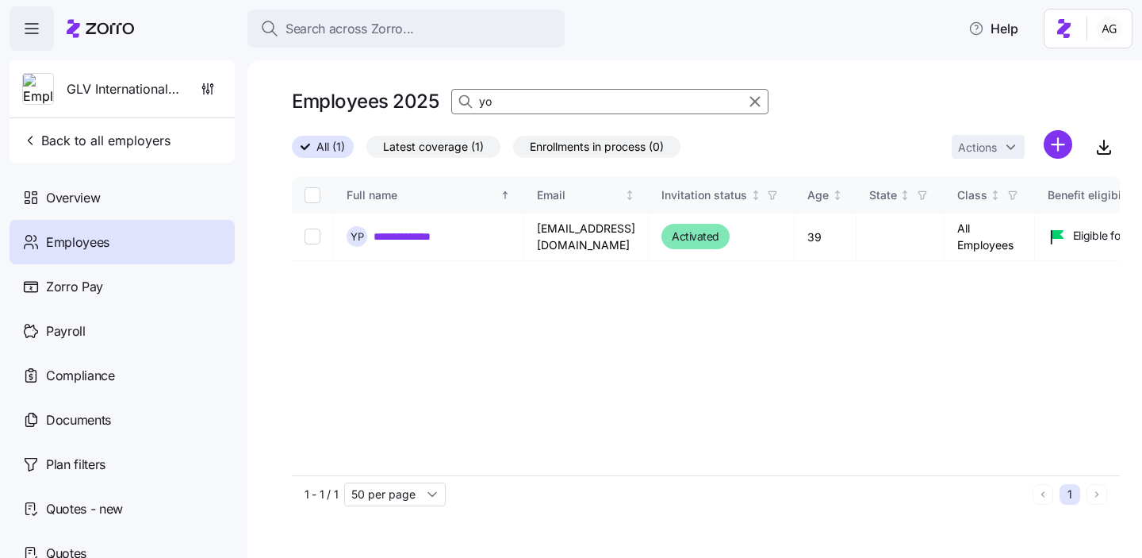
type input "y"
click at [583, 98] on input "matt" at bounding box center [609, 101] width 317 height 25
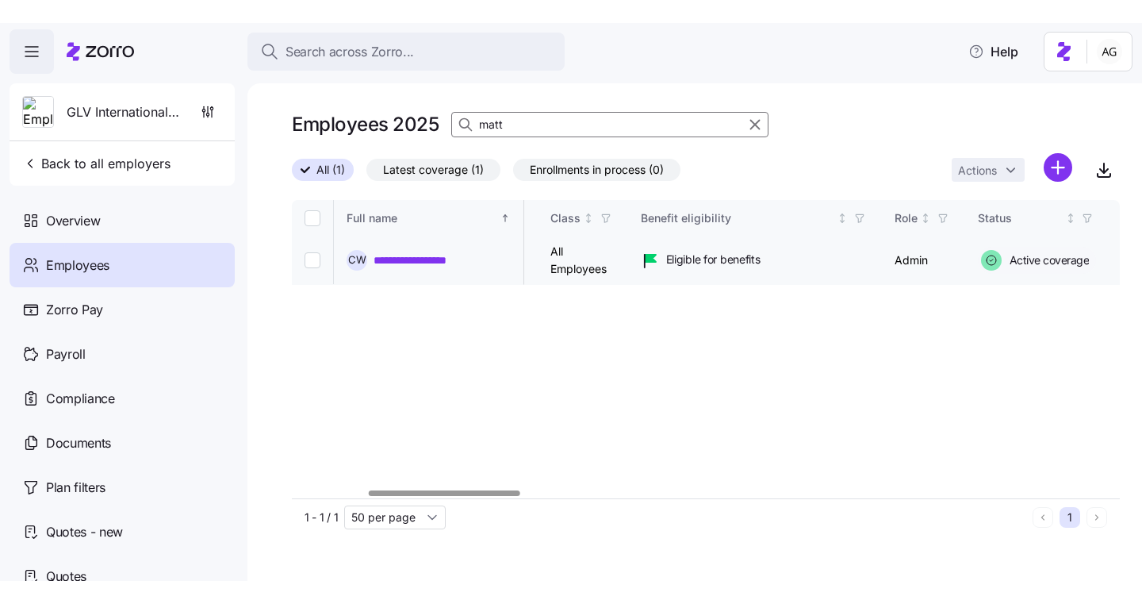
scroll to position [0, 546]
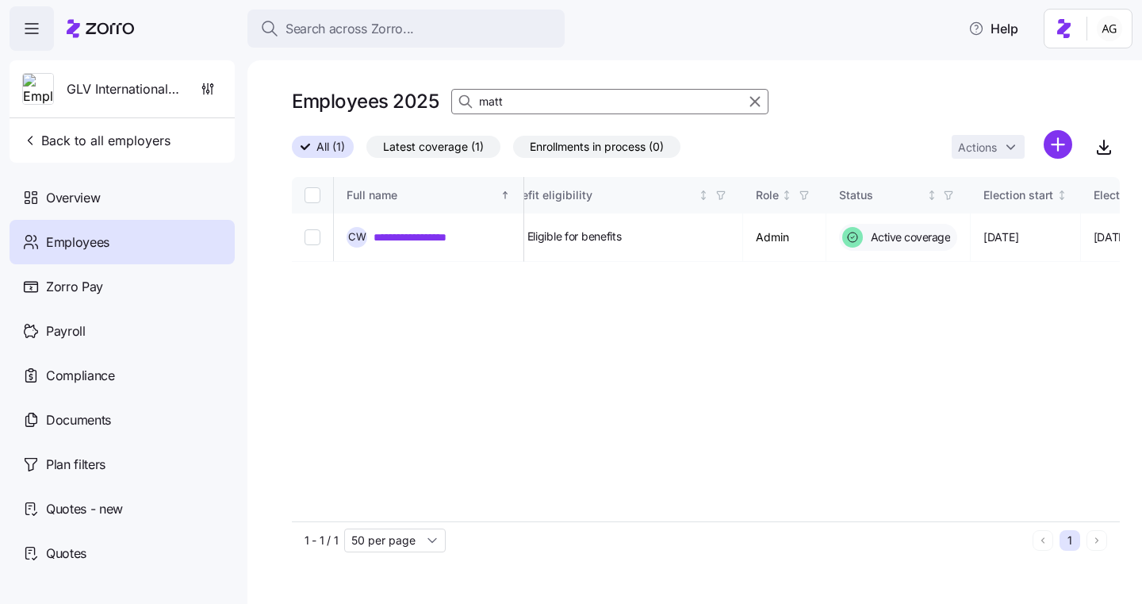
type input "matt"
